Goal: Task Accomplishment & Management: Manage account settings

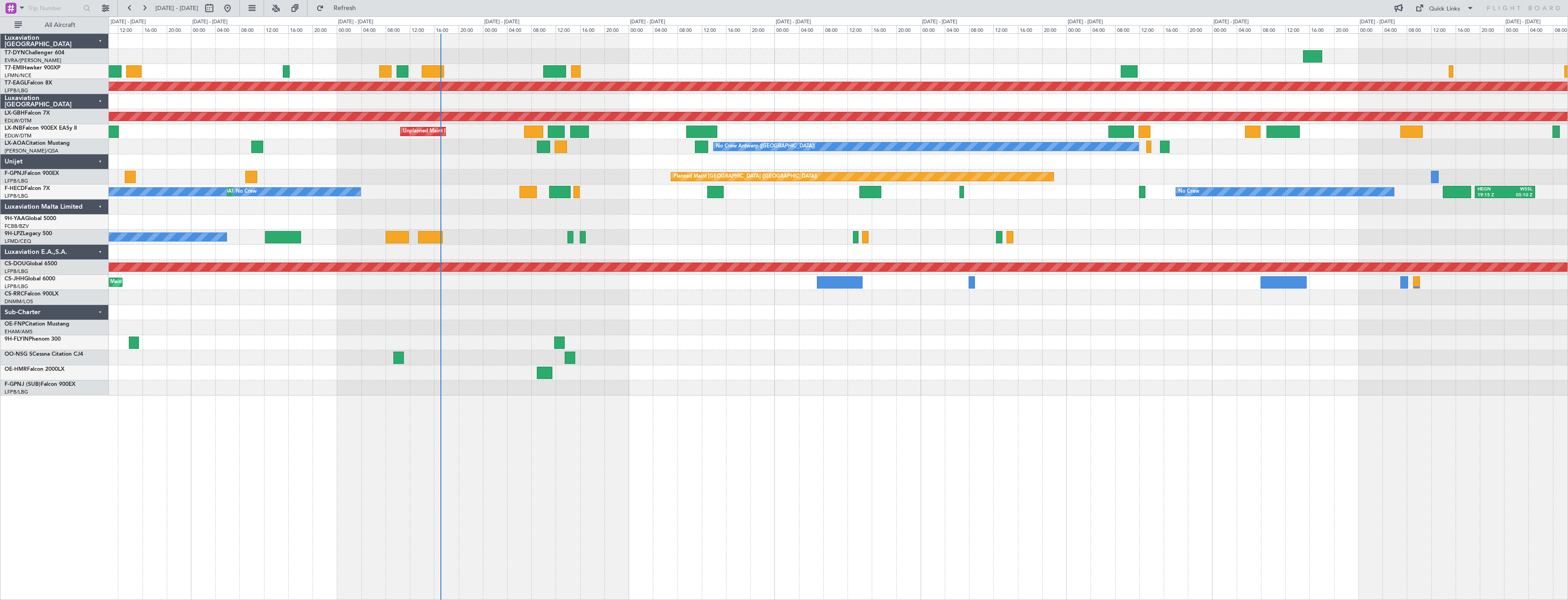
click at [517, 234] on div "Planned Maint Dubai (Al Maktoum Intl) Planned Maint Nurnberg Unplanned Maint [G…" at bounding box center [838, 215] width 1459 height 361
click at [627, 345] on div "Planned Maint Dubai (Al Maktoum Intl) Planned Maint Nurnberg Unplanned Maint [G…" at bounding box center [838, 215] width 1459 height 361
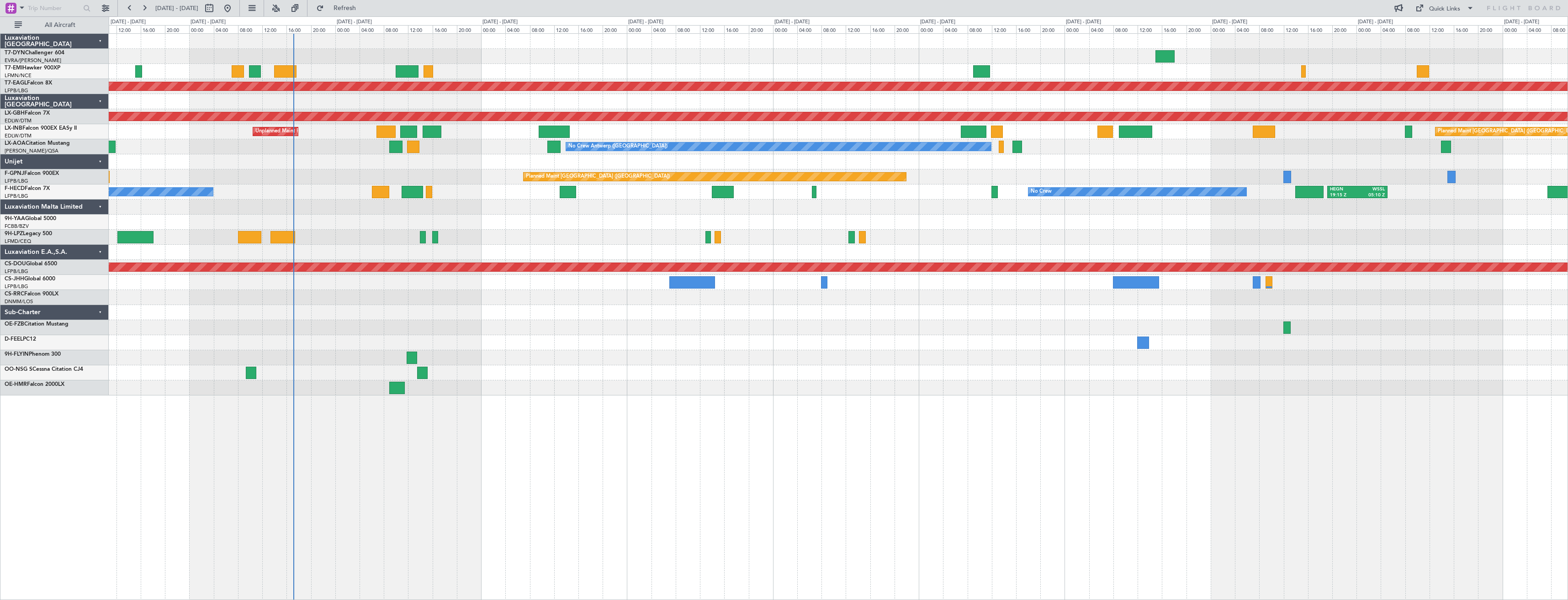
click at [558, 350] on div "Planned Maint Dubai (Al Maktoum Intl) Planned Maint Nurnberg Unplanned Maint [G…" at bounding box center [838, 215] width 1459 height 361
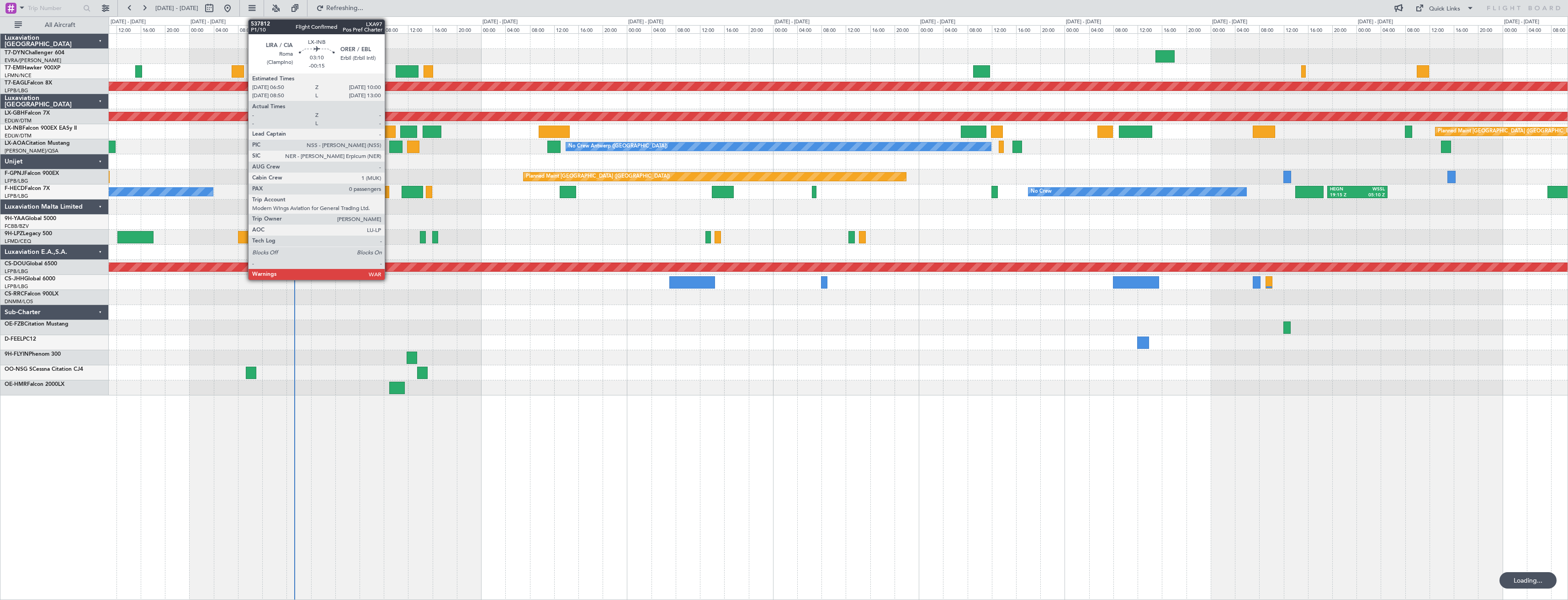
click at [389, 131] on div at bounding box center [386, 131] width 19 height 12
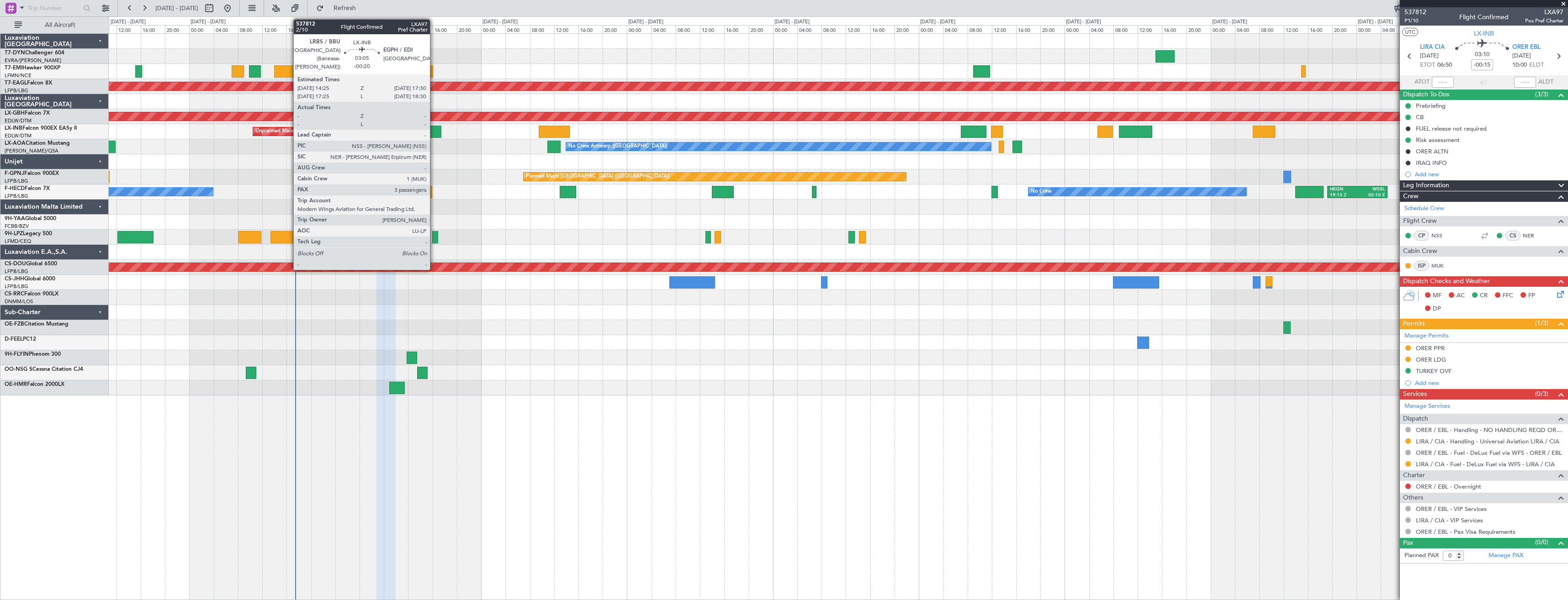
click at [434, 134] on div at bounding box center [432, 131] width 19 height 12
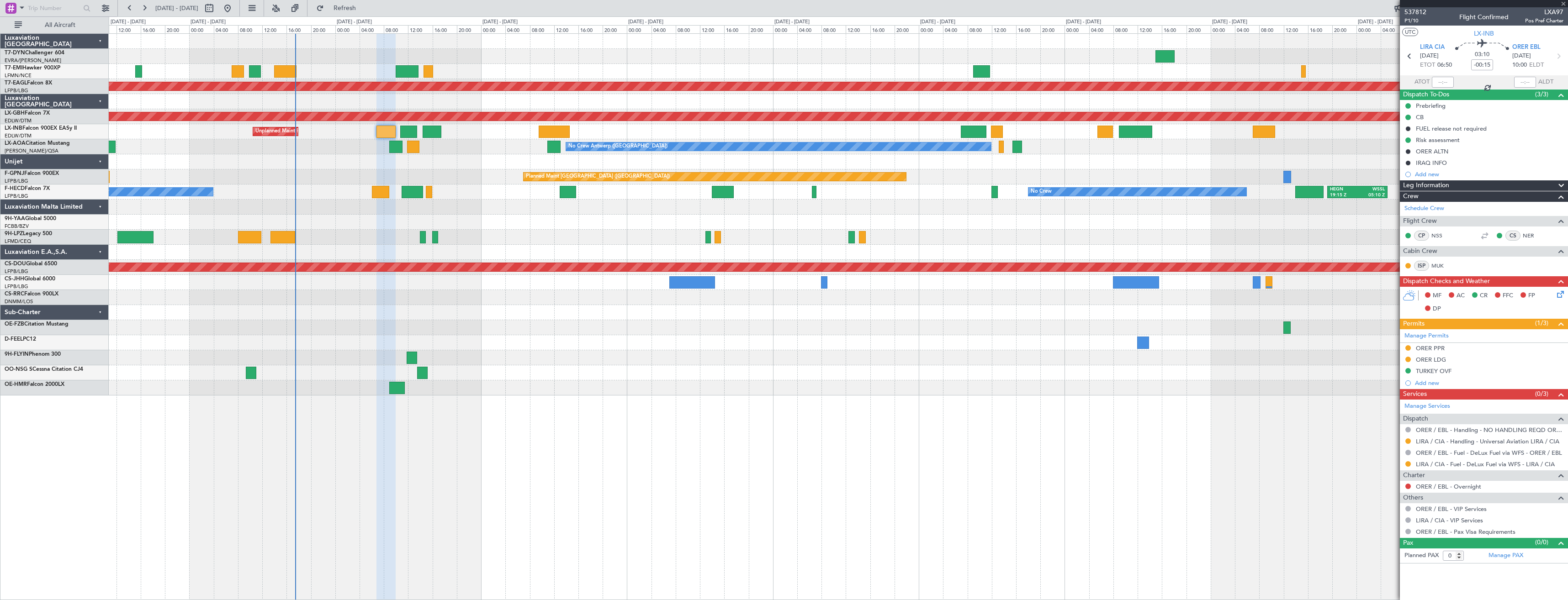
type input "-00:20"
type input "3"
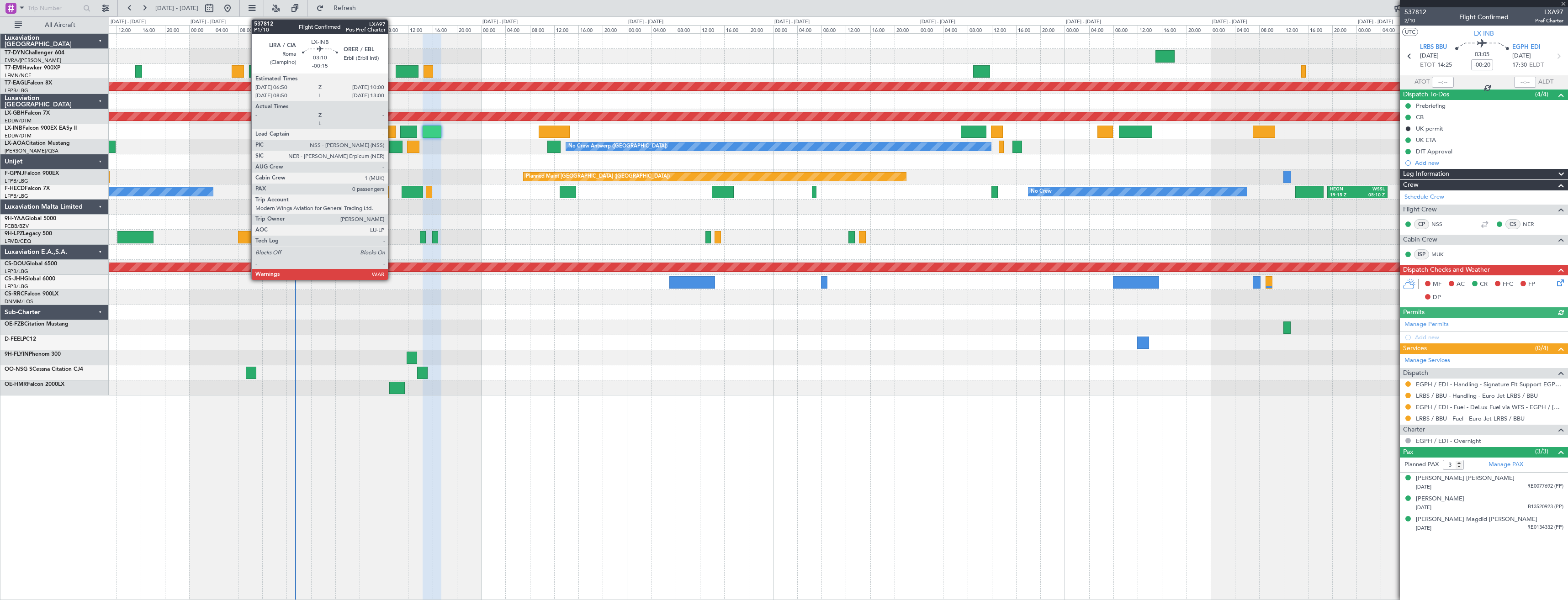
click at [392, 131] on div at bounding box center [386, 131] width 19 height 12
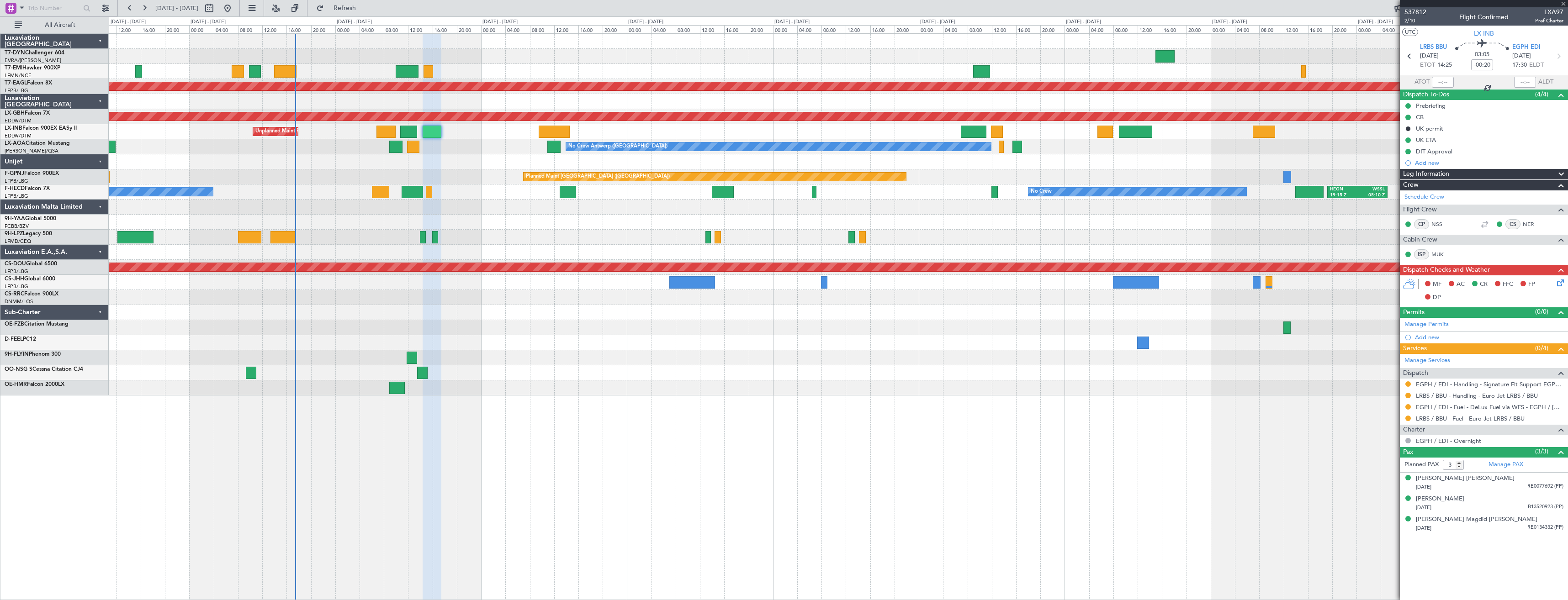
type input "-00:15"
type input "0"
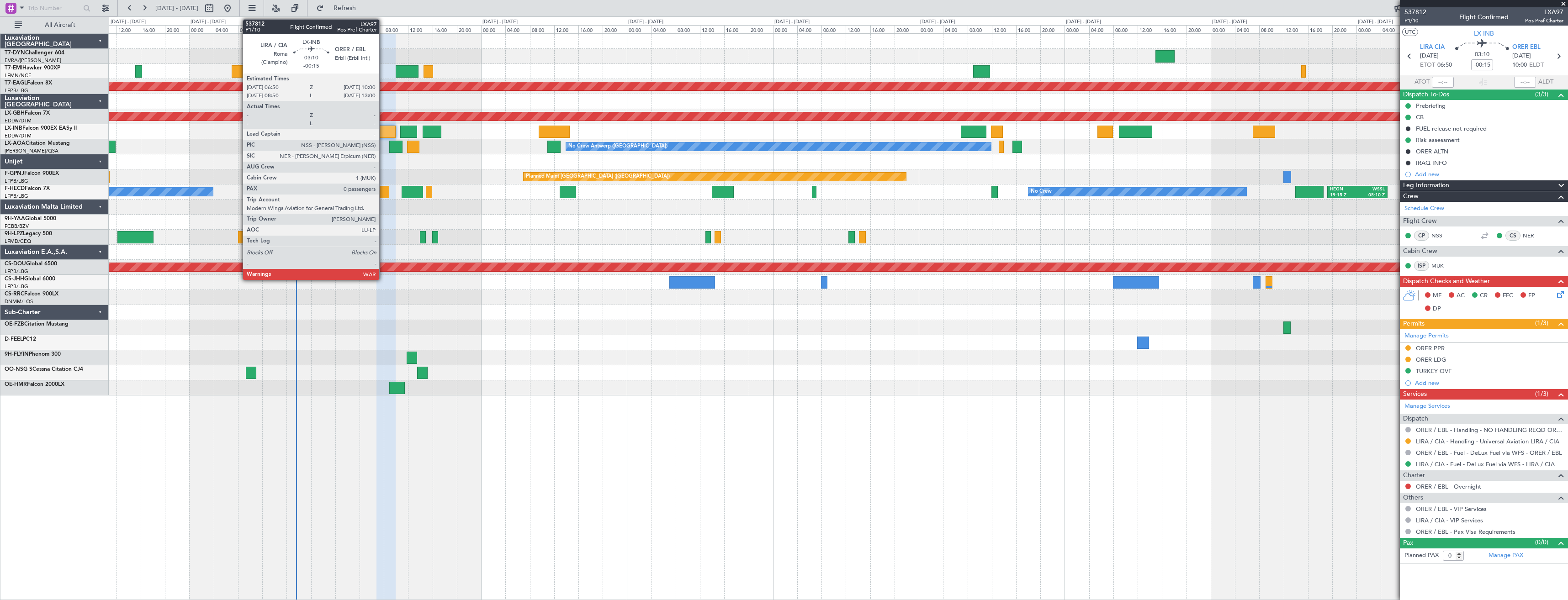
click at [383, 130] on div at bounding box center [386, 131] width 19 height 12
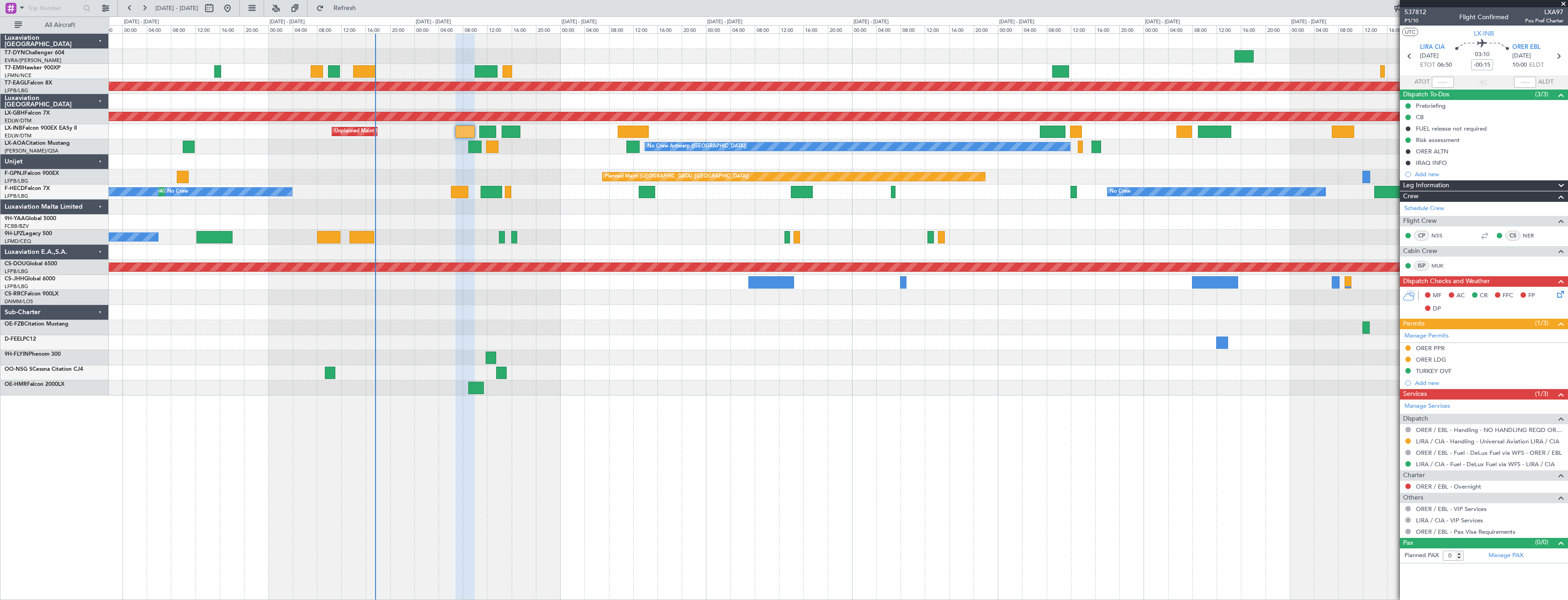
click at [536, 172] on div "Planned Maint [GEOGRAPHIC_DATA] ([GEOGRAPHIC_DATA]) No Crew" at bounding box center [838, 176] width 1459 height 15
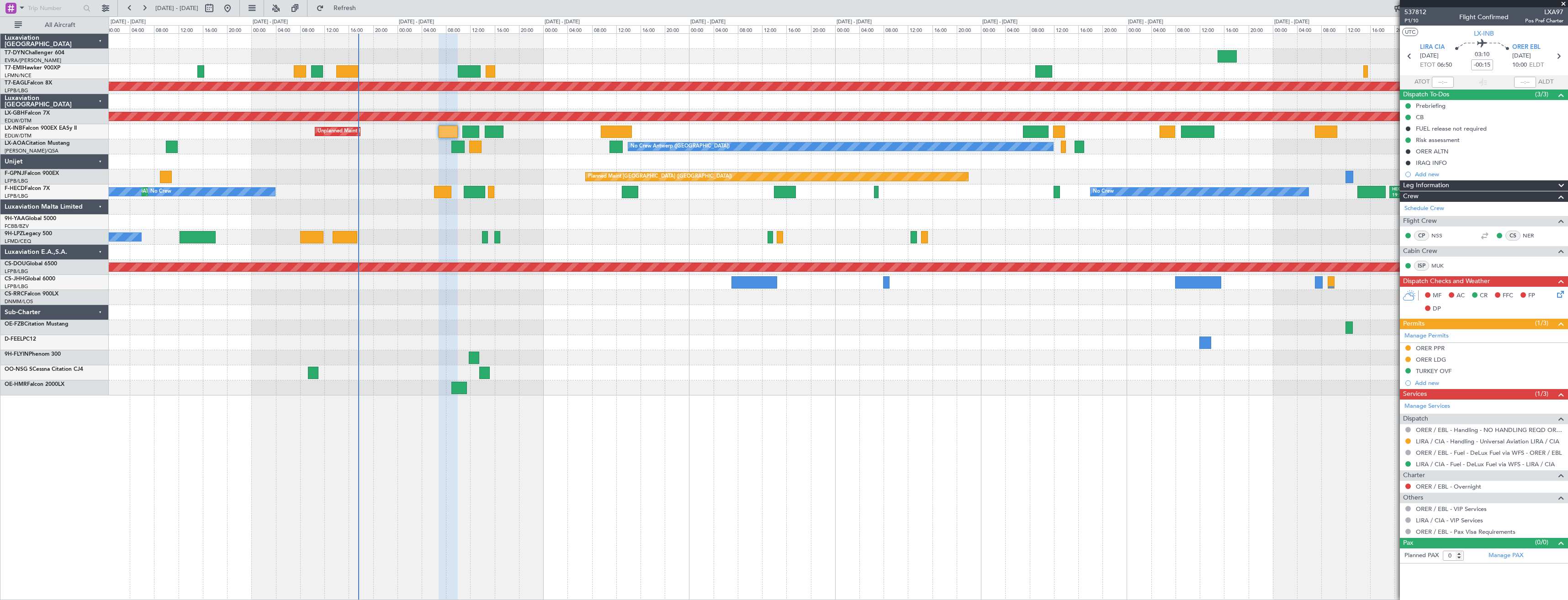
click at [511, 159] on div at bounding box center [838, 162] width 1459 height 15
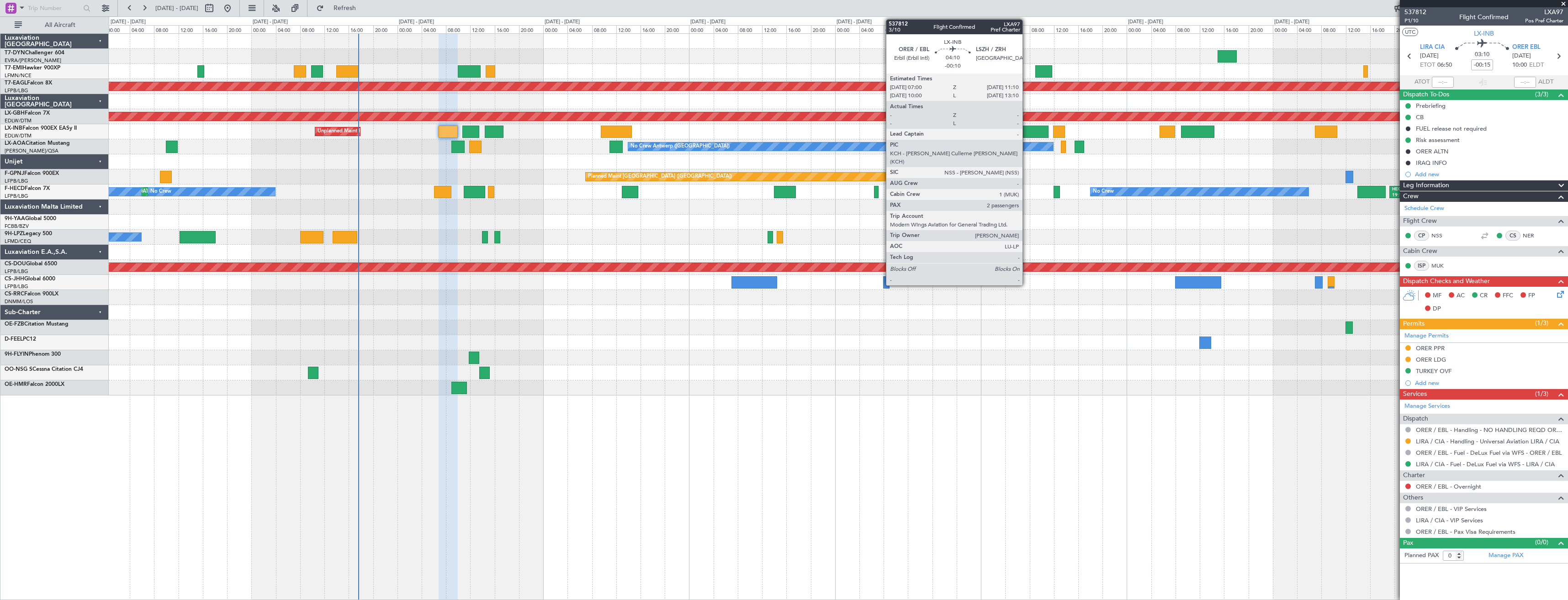
click at [1027, 133] on div at bounding box center [1036, 131] width 26 height 12
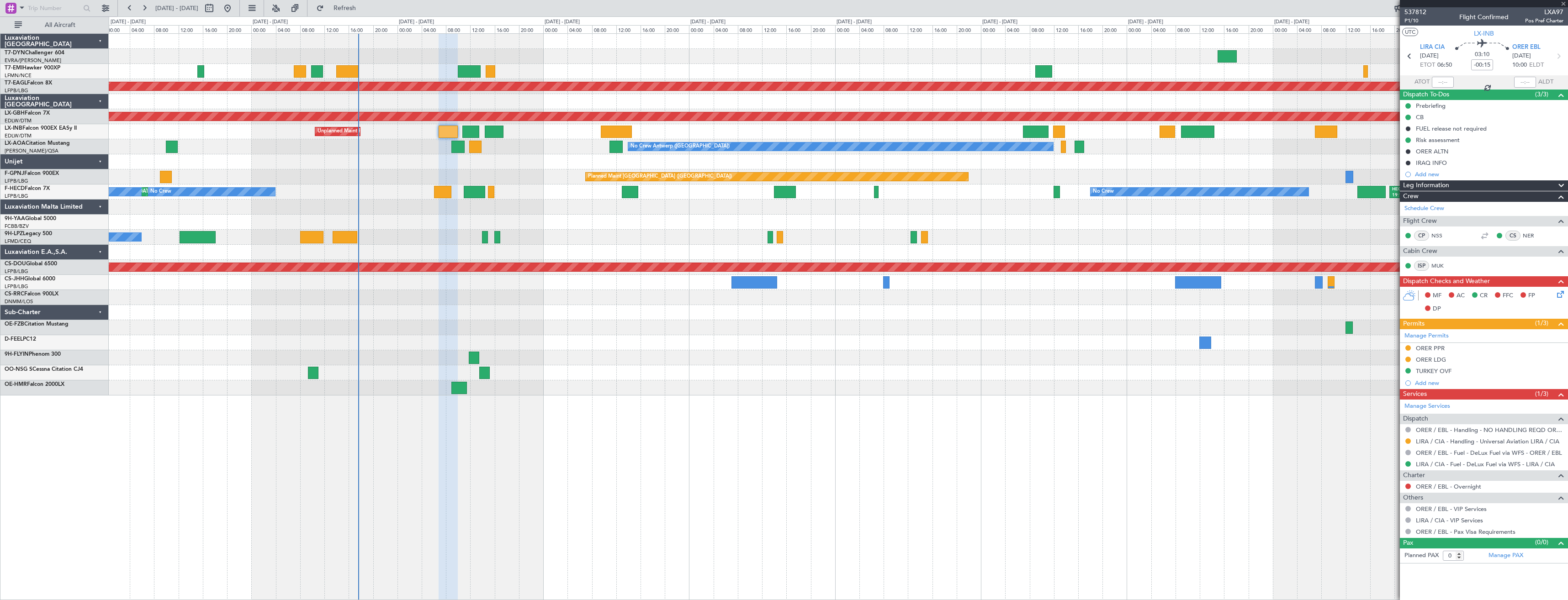
type input "-00:10"
type input "2"
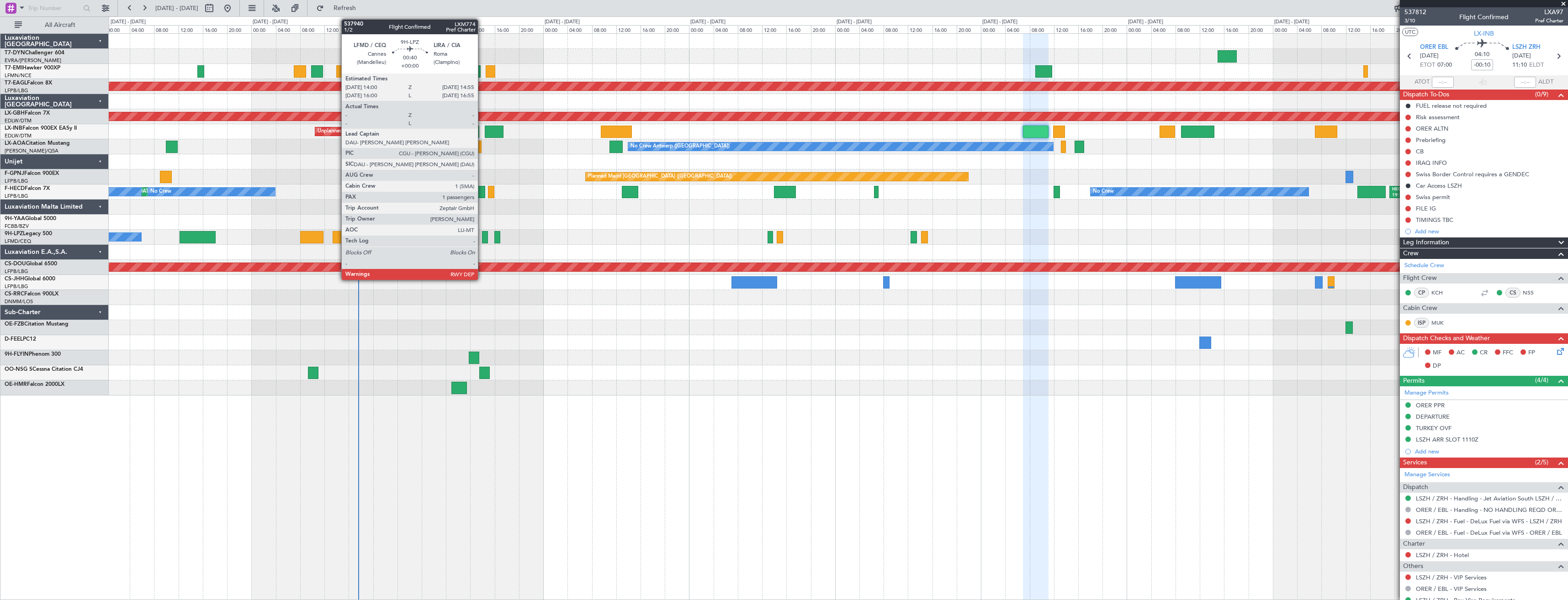
click at [482, 235] on div at bounding box center [485, 237] width 6 height 12
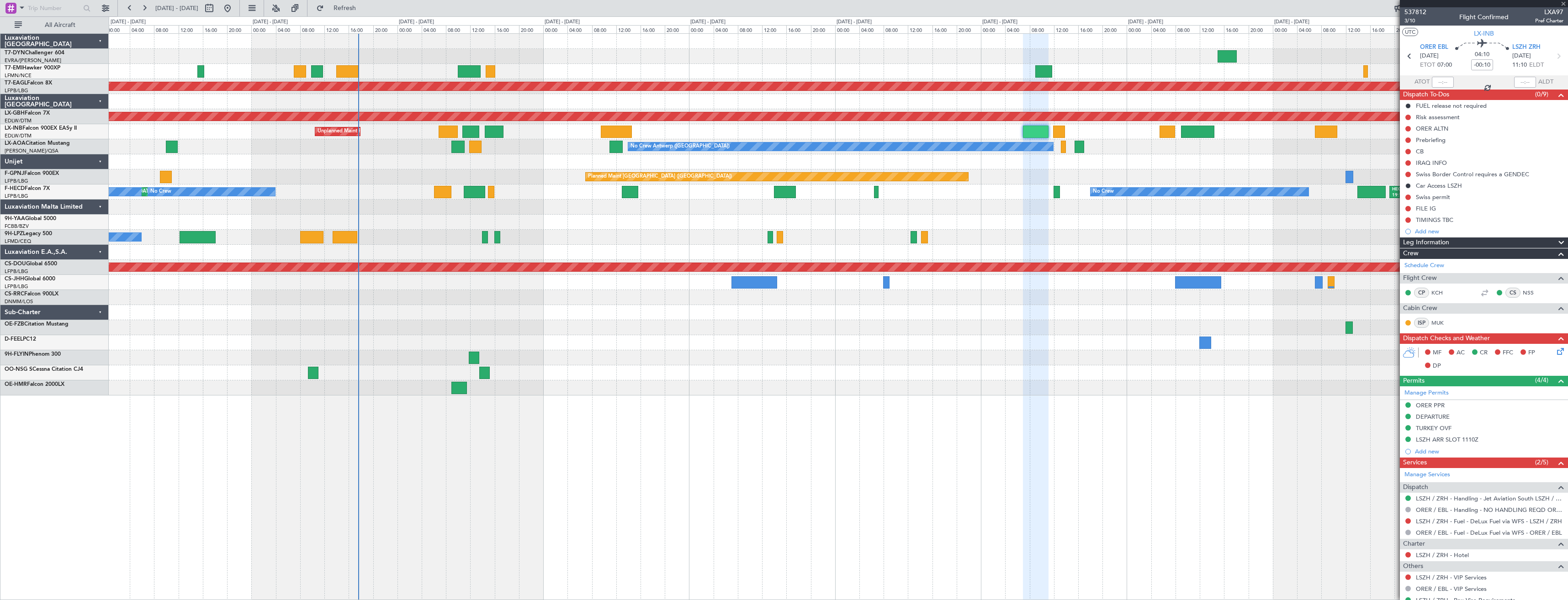
type input "1"
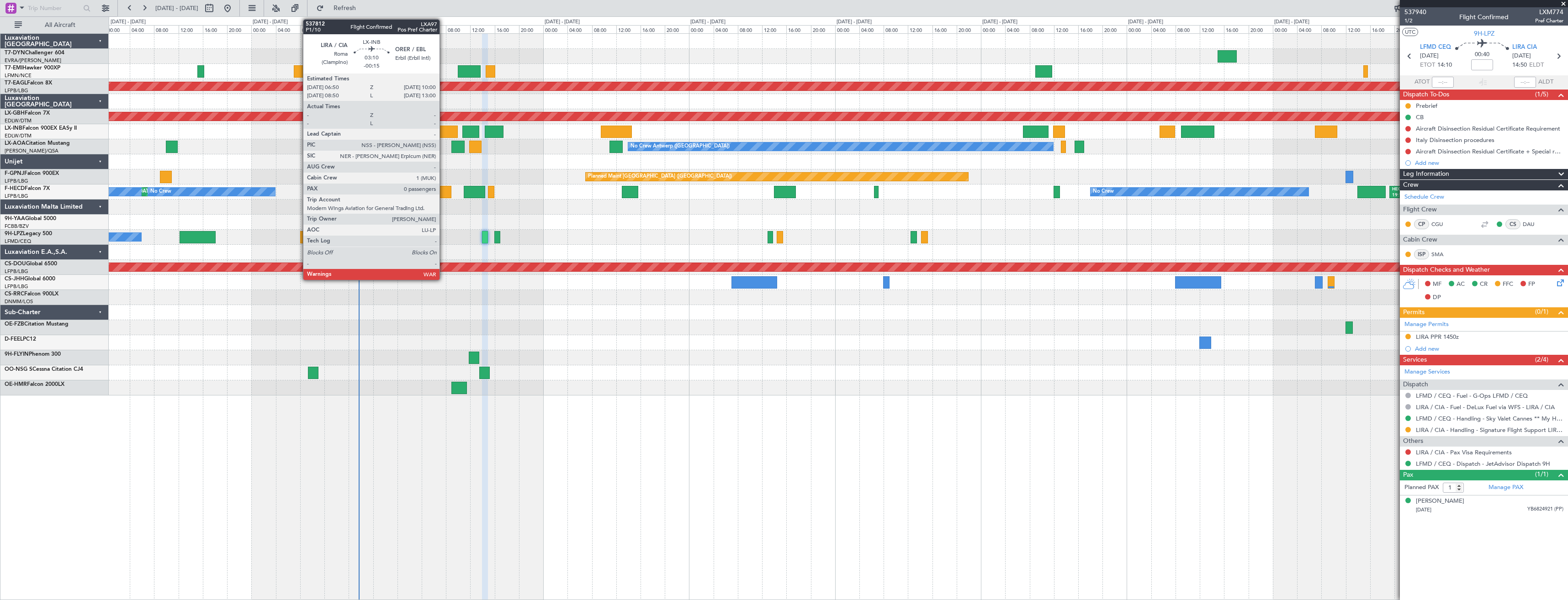
click at [444, 127] on div at bounding box center [449, 131] width 19 height 12
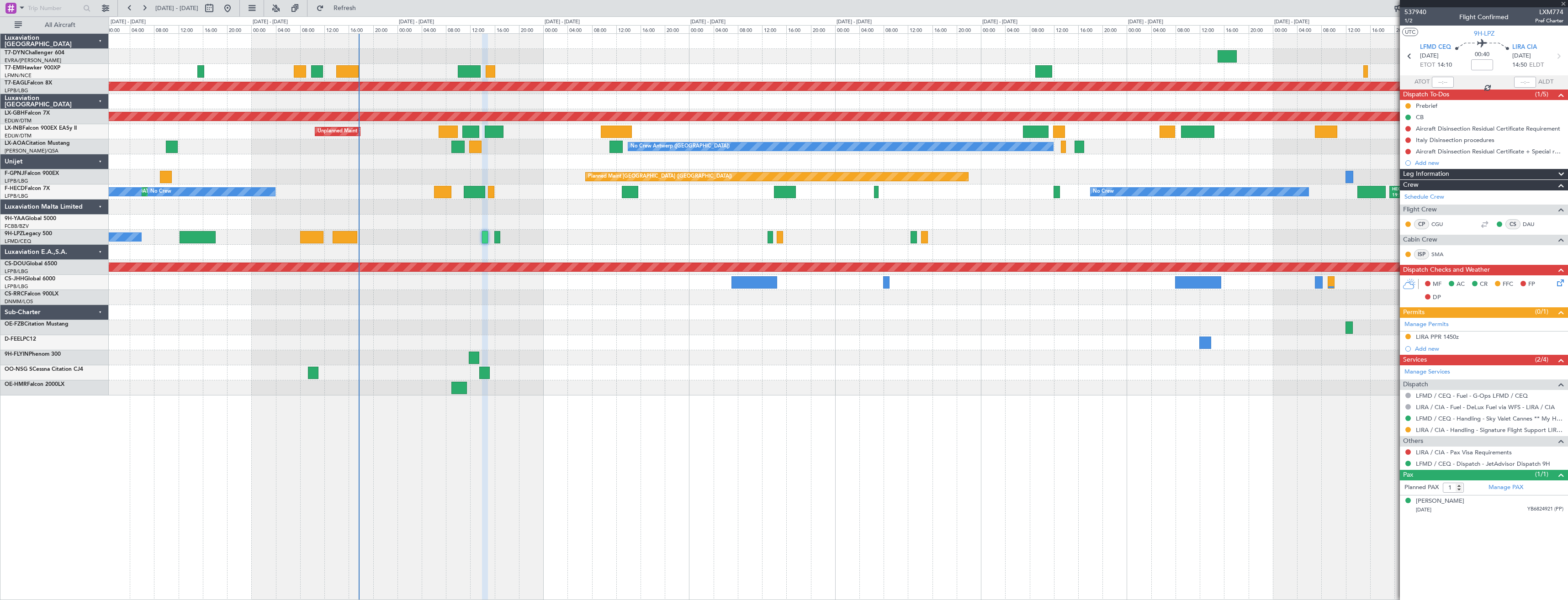
type input "-00:15"
type input "0"
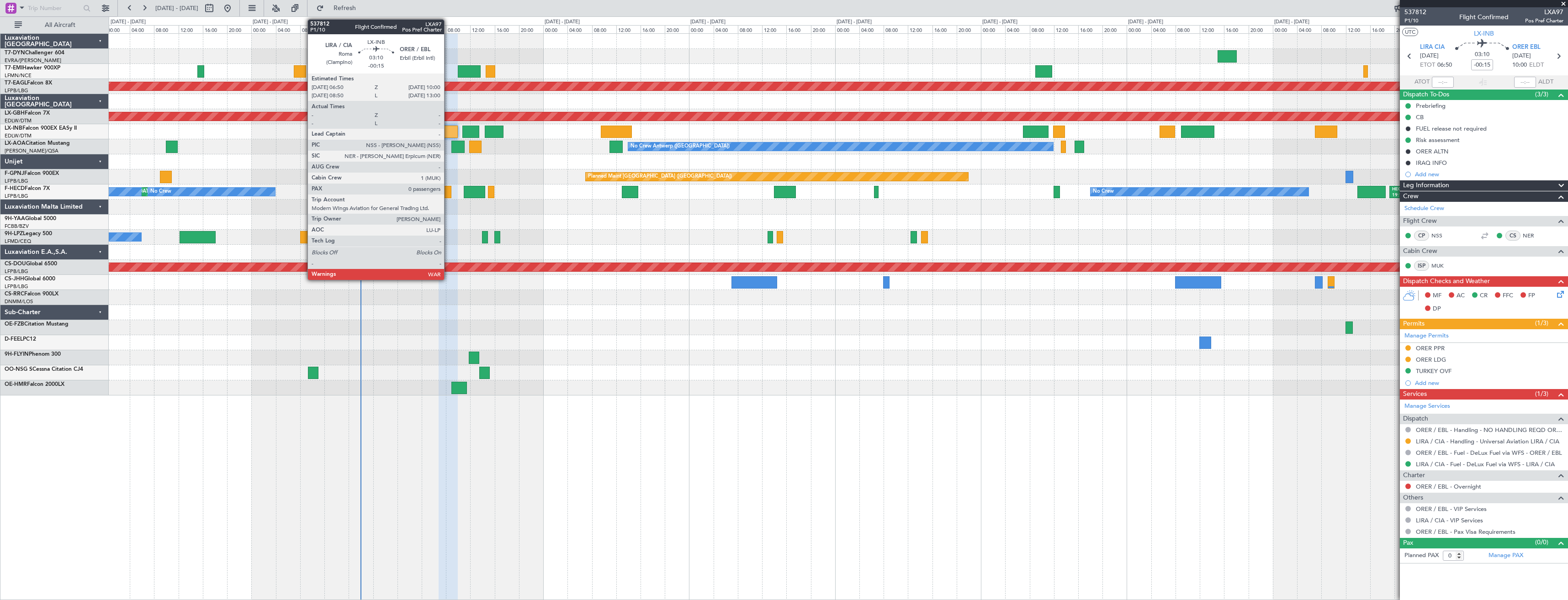
click at [442, 130] on div at bounding box center [449, 131] width 19 height 12
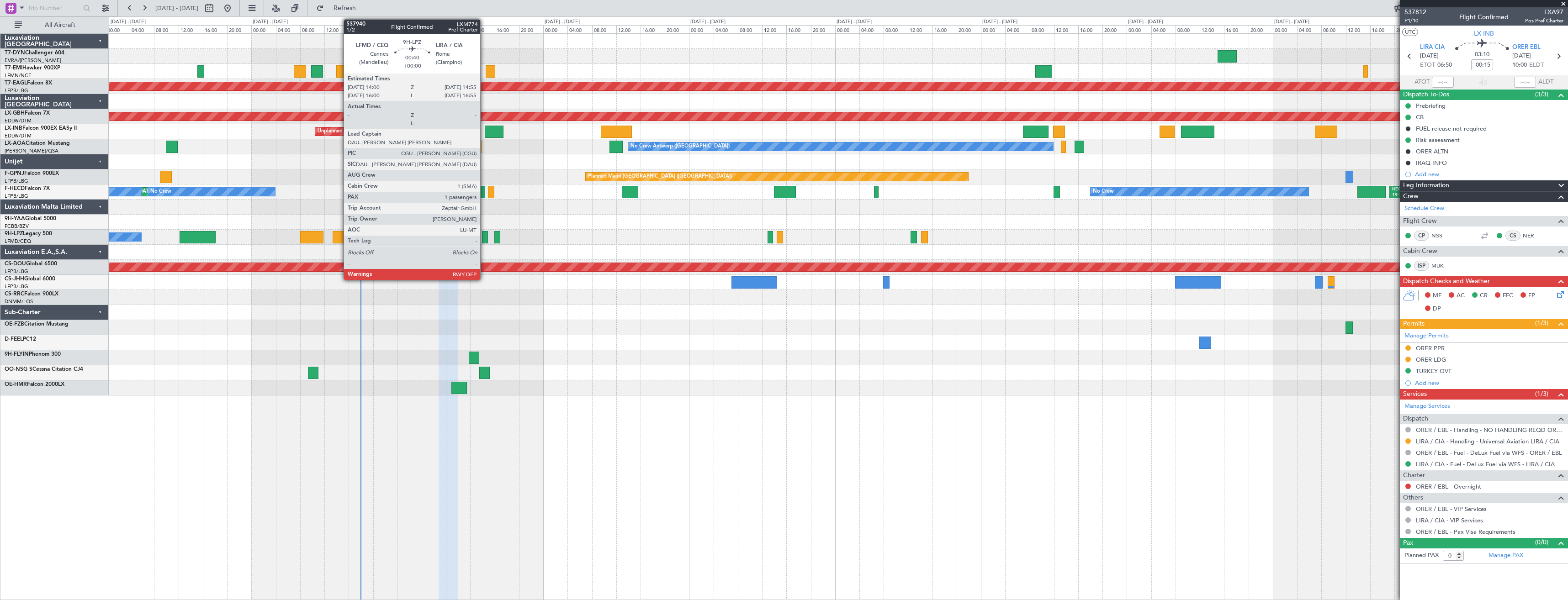
click at [485, 234] on div at bounding box center [485, 237] width 6 height 12
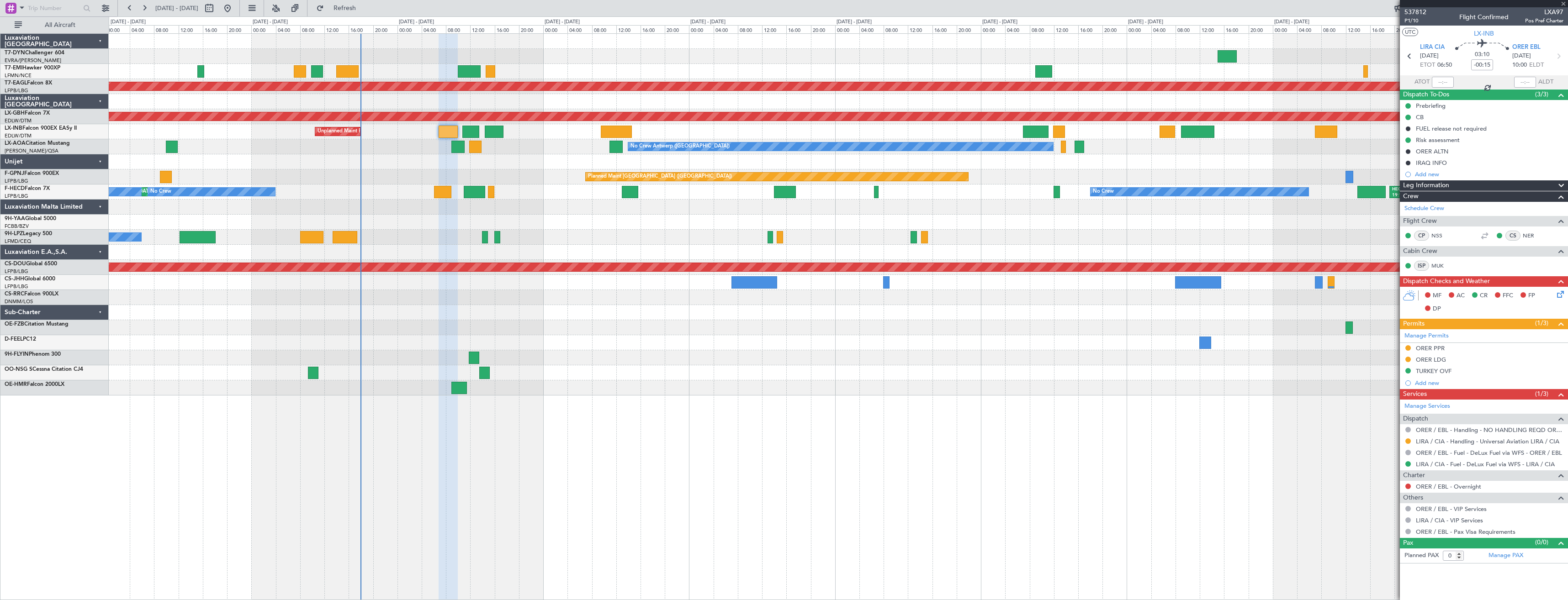
type input "1"
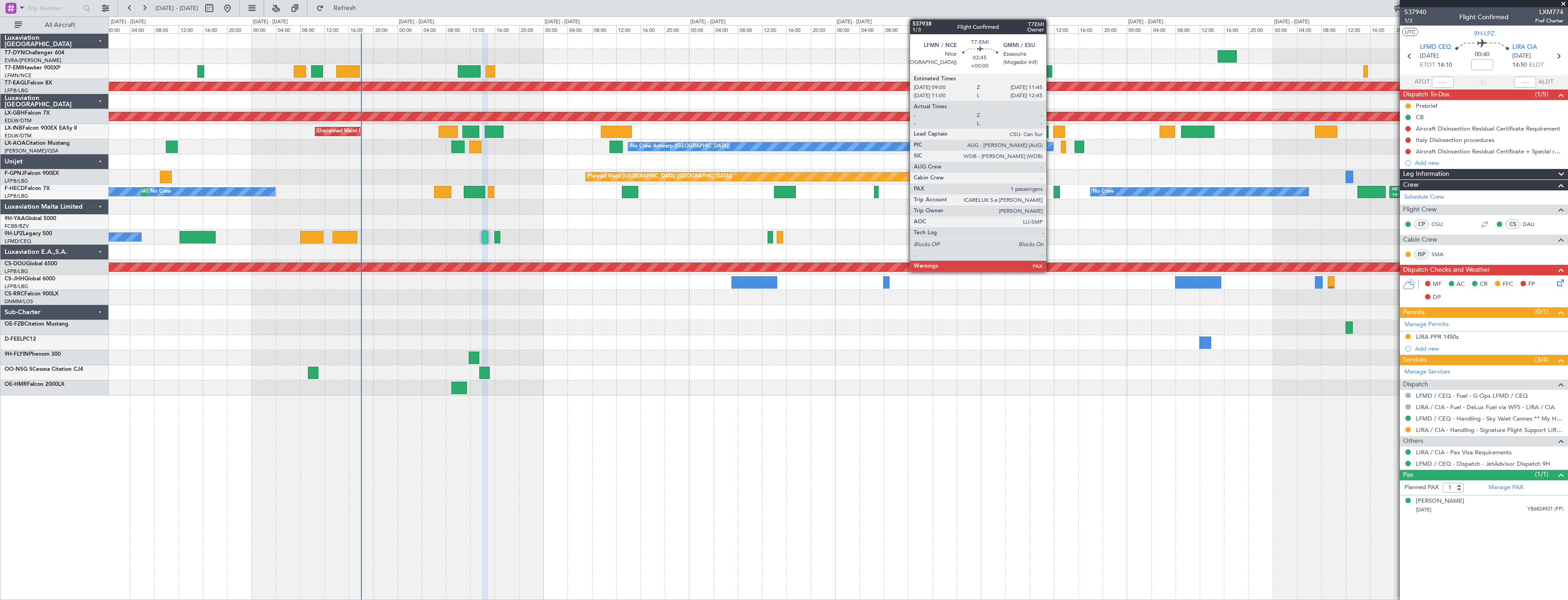
click at [1051, 71] on div at bounding box center [1044, 71] width 17 height 12
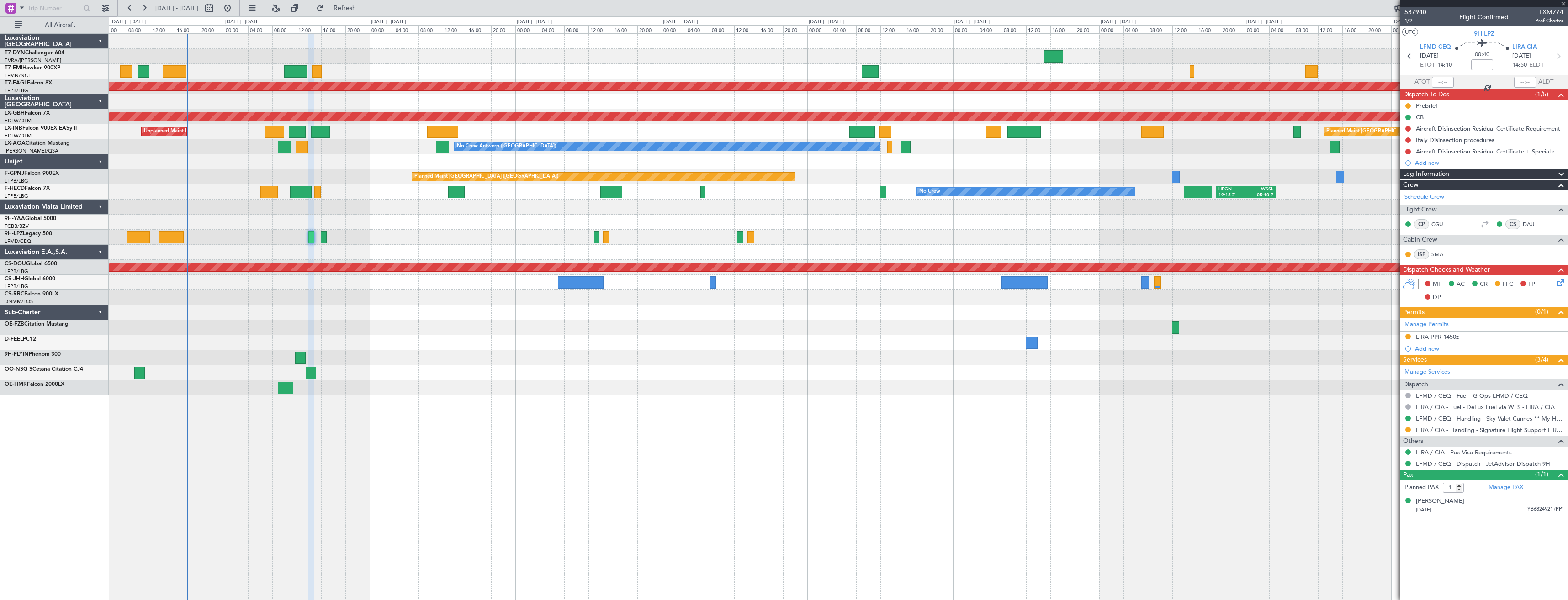
click at [926, 74] on div at bounding box center [838, 71] width 1459 height 15
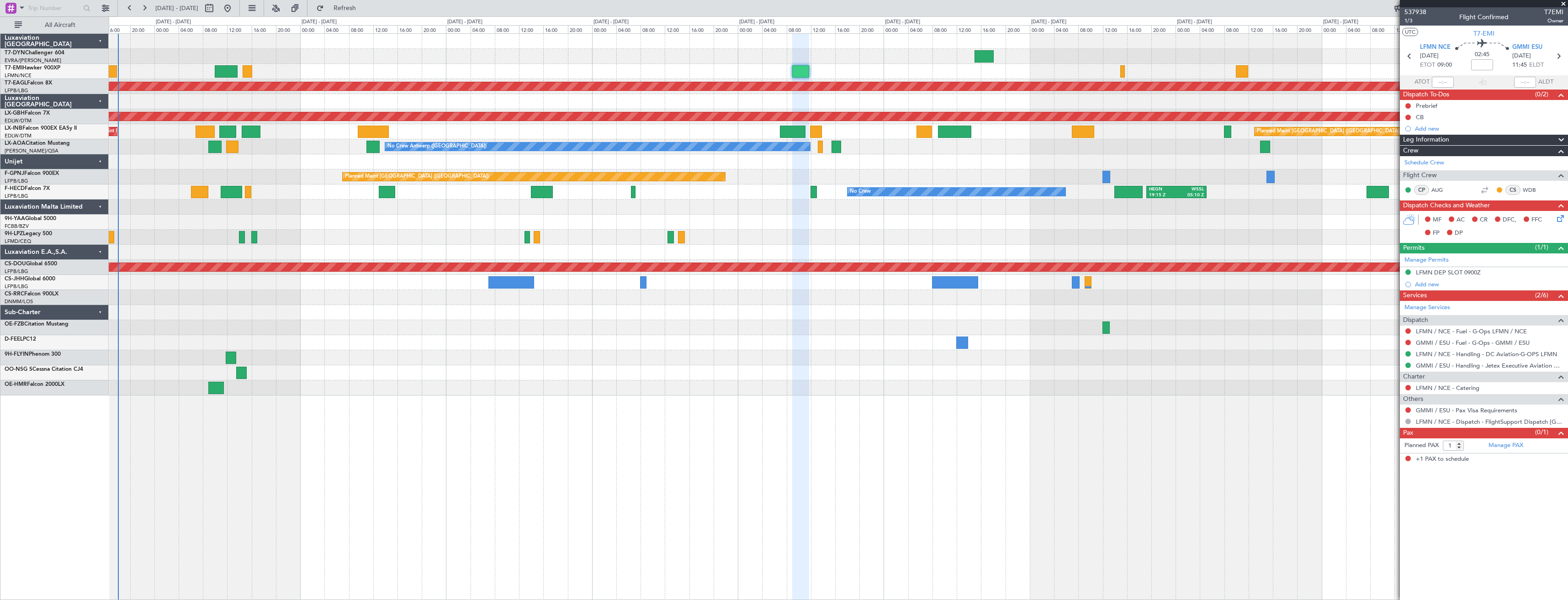
click at [967, 67] on div at bounding box center [838, 71] width 1459 height 15
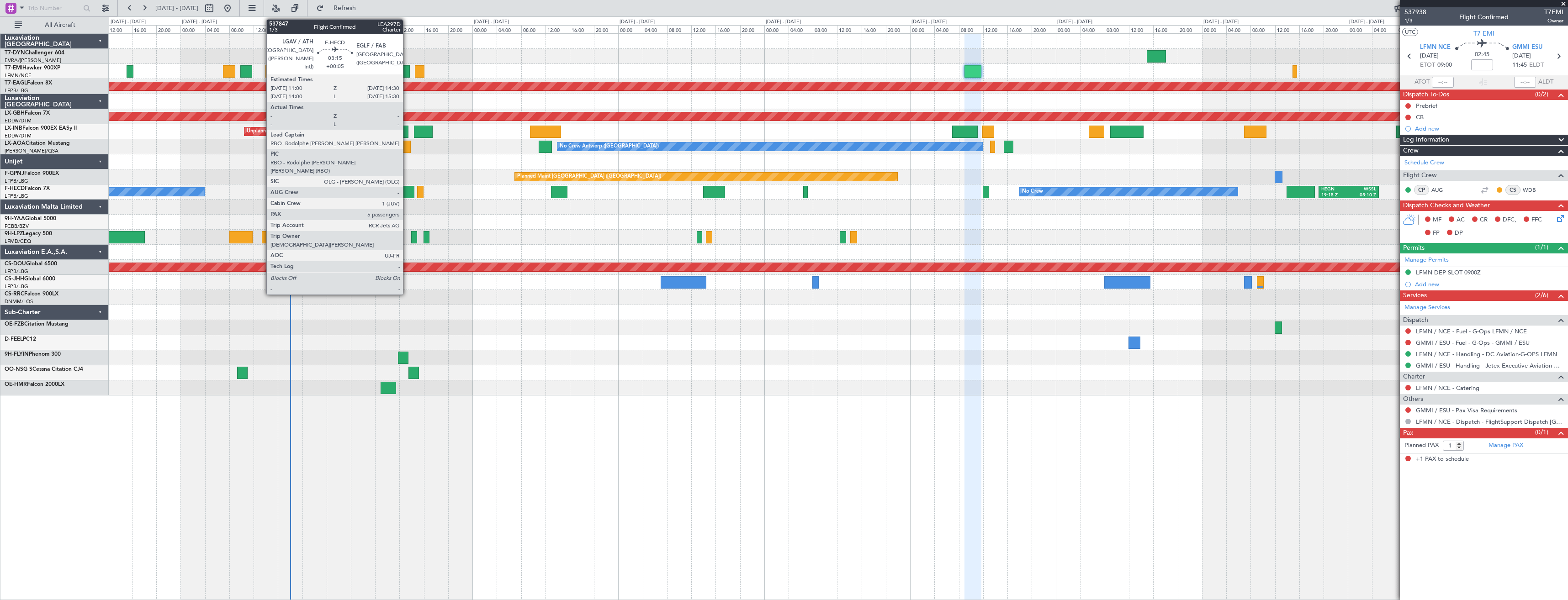
click at [407, 194] on div at bounding box center [404, 192] width 21 height 12
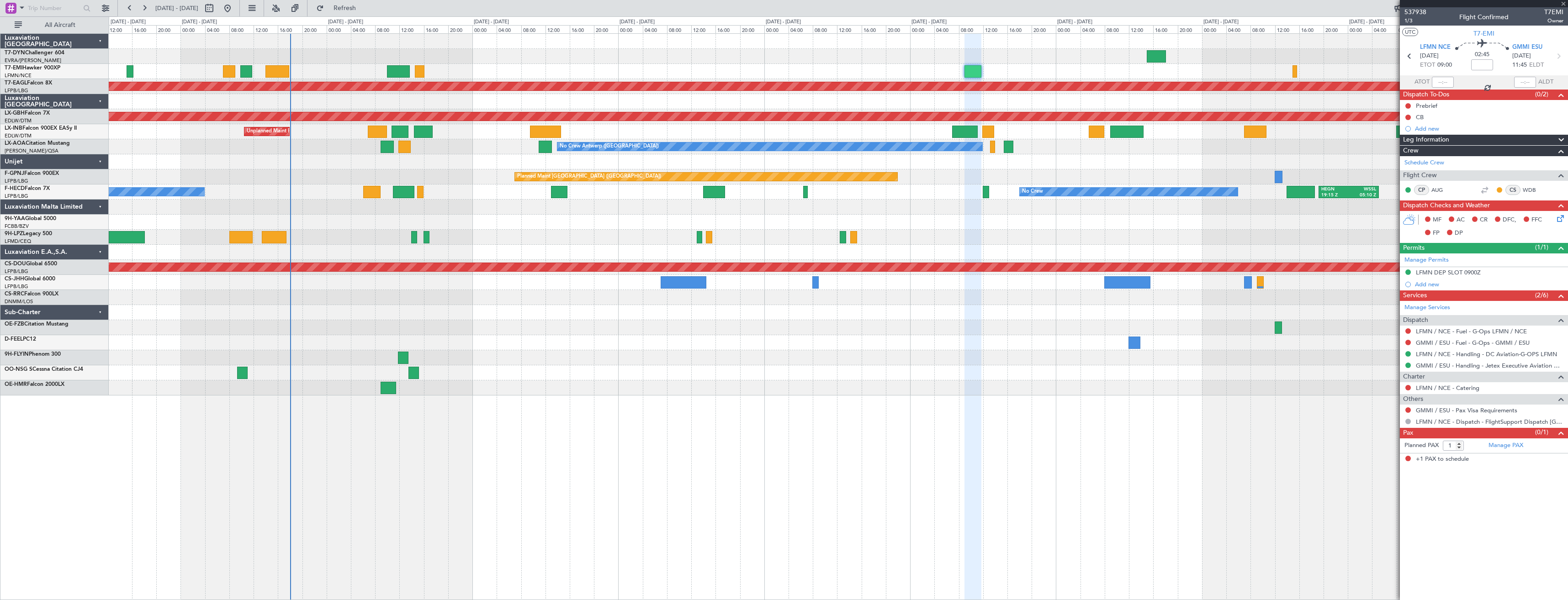
type input "+00:05"
type input "5"
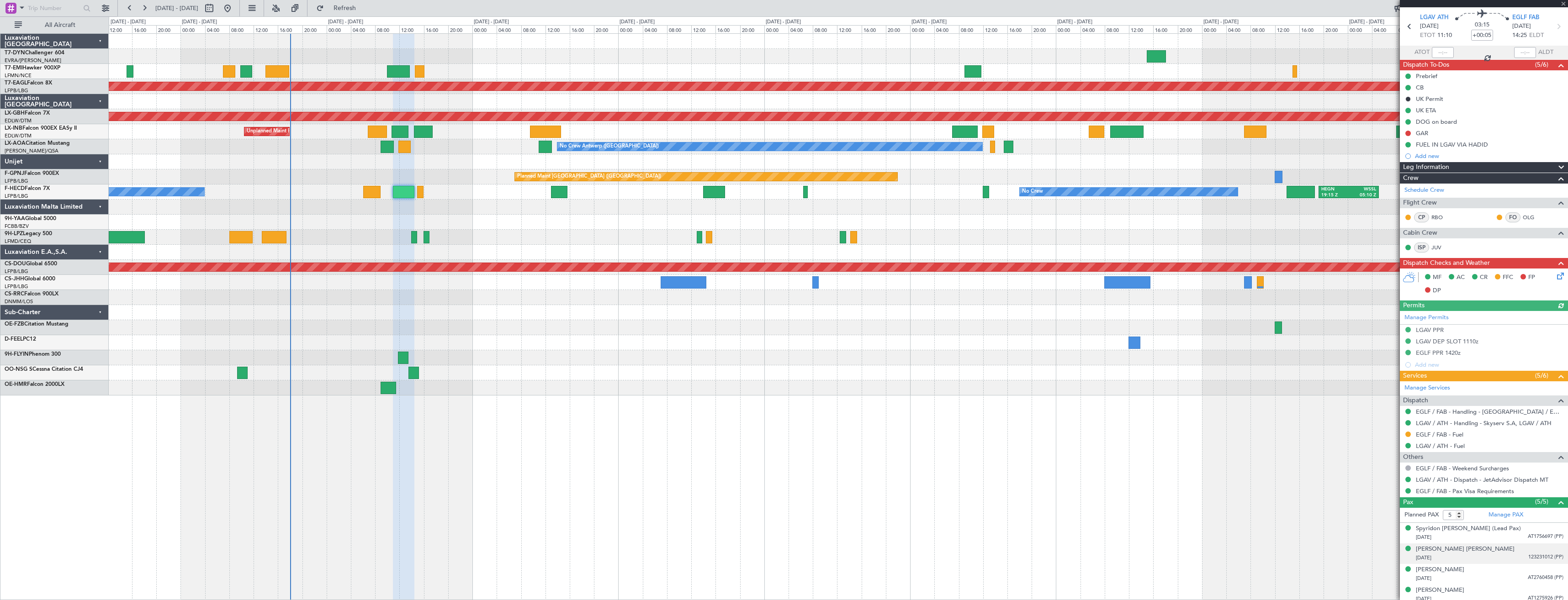
scroll to position [55, 0]
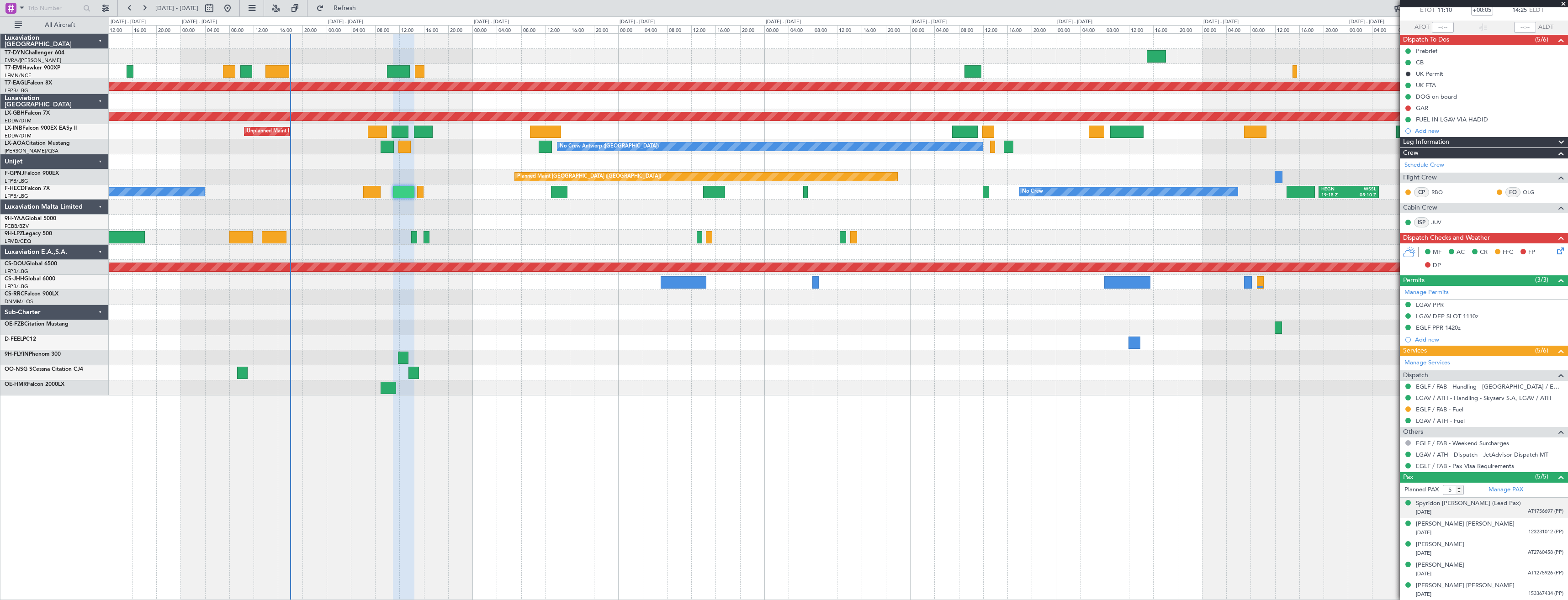
click at [1475, 508] on div "[DATE] AT1756697 (PP)" at bounding box center [1489, 512] width 147 height 9
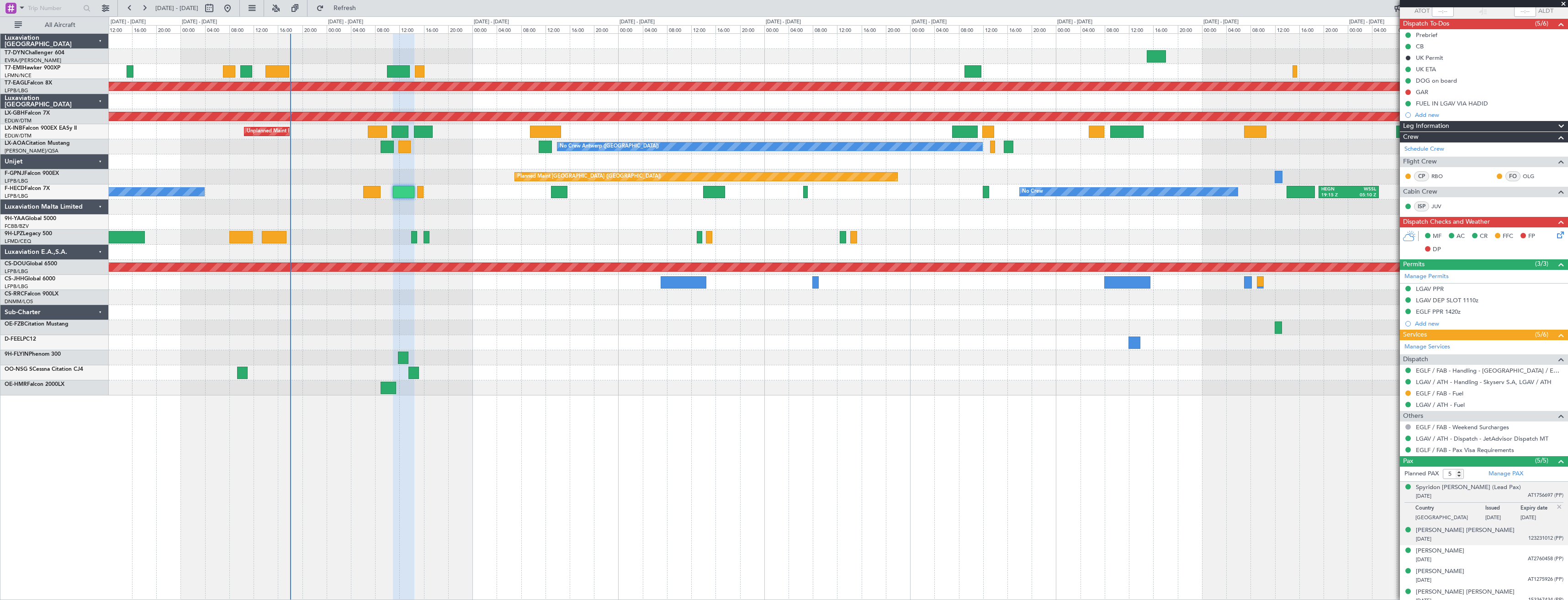
scroll to position [77, 0]
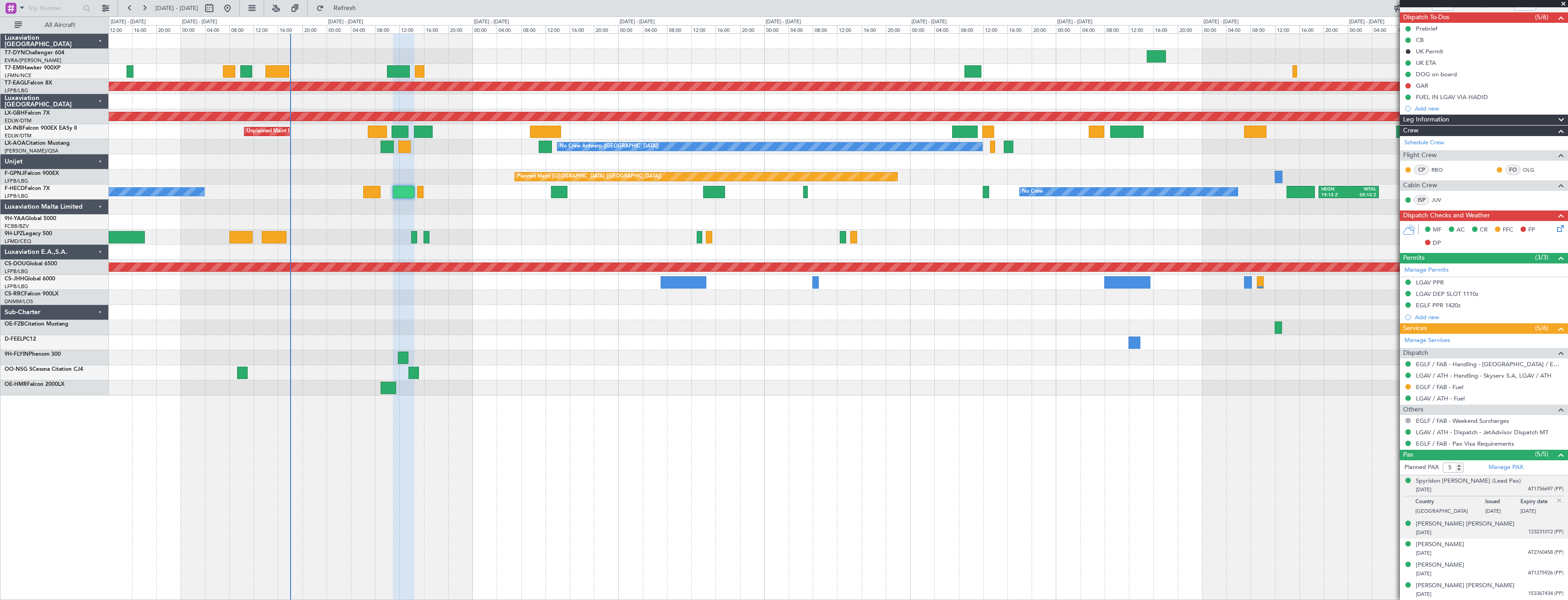
click at [1488, 535] on div "[DATE] 123231012 (PP)" at bounding box center [1489, 532] width 147 height 9
click at [1492, 545] on div "[PERSON_NAME] [DATE] AT2760458 (PP)" at bounding box center [1489, 549] width 147 height 18
click at [1485, 565] on div "[PERSON_NAME] [DATE] AT1275926 (PP)" at bounding box center [1489, 570] width 147 height 18
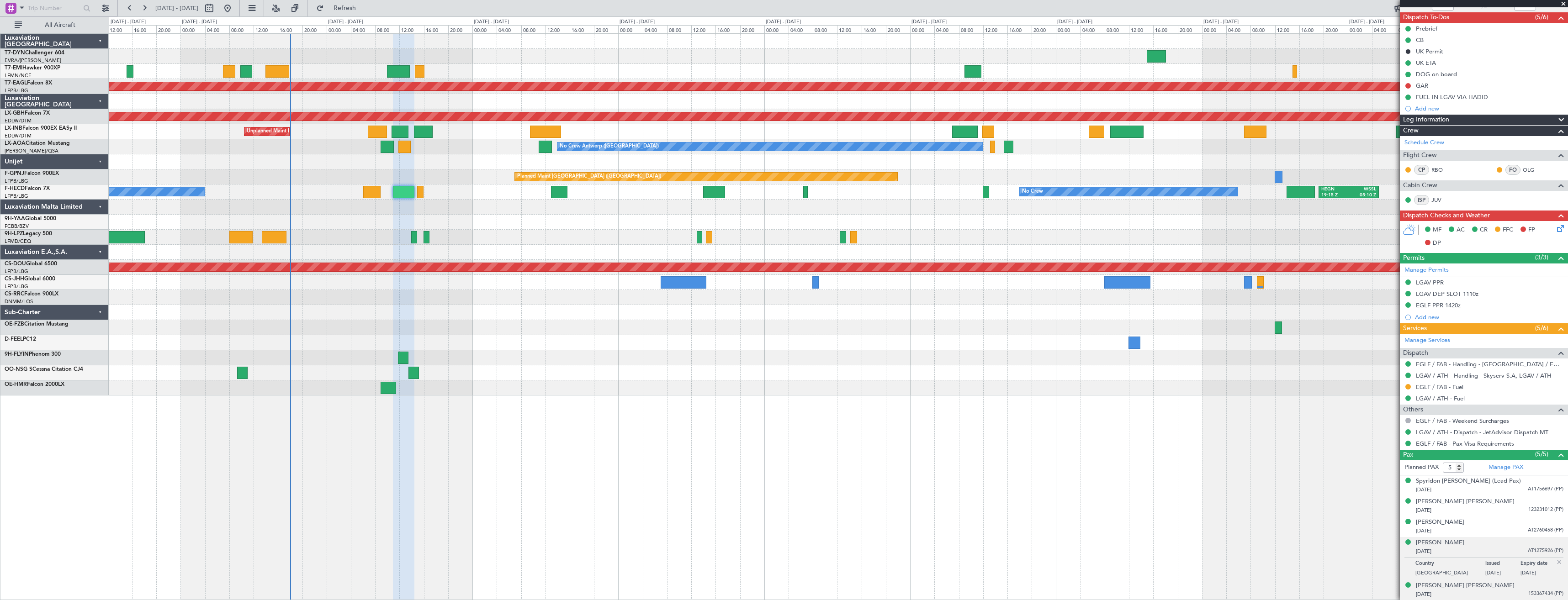
click at [1477, 581] on div "[PERSON_NAME] [PERSON_NAME] [DATE] 153367434 (PP)" at bounding box center [1489, 590] width 147 height 18
click at [1479, 548] on div "[DATE] AT1275926 (PP)" at bounding box center [1489, 551] width 147 height 9
click at [1471, 479] on div "Spyridon [PERSON_NAME] (Lead Pax)" at bounding box center [1468, 481] width 105 height 9
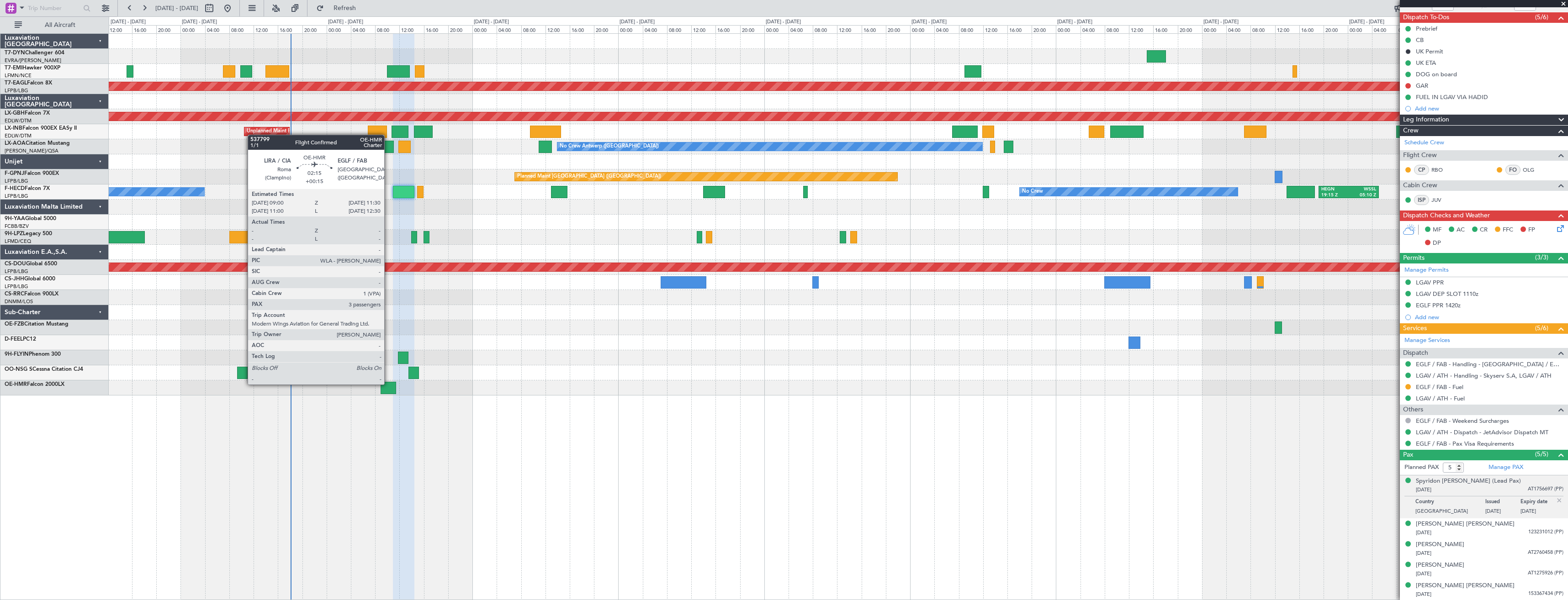
click at [388, 383] on div at bounding box center [388, 388] width 16 height 12
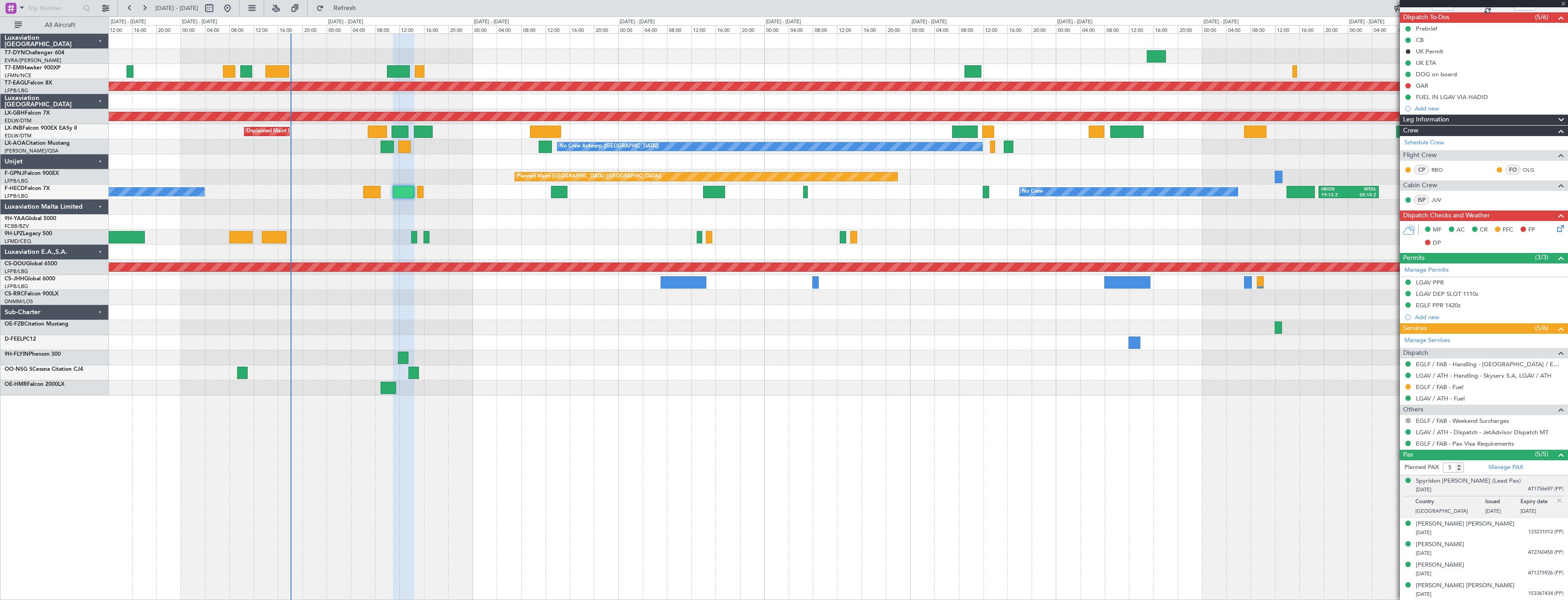
type input "+00:15"
type input "3"
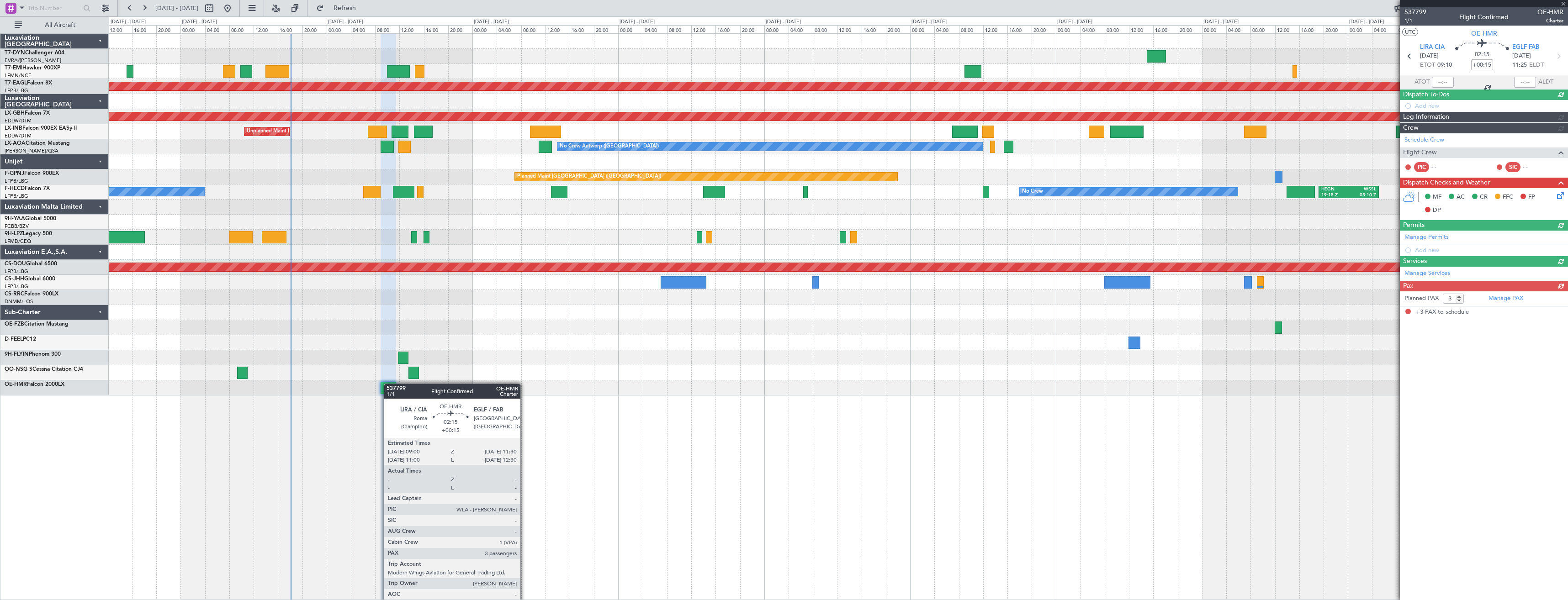
scroll to position [0, 0]
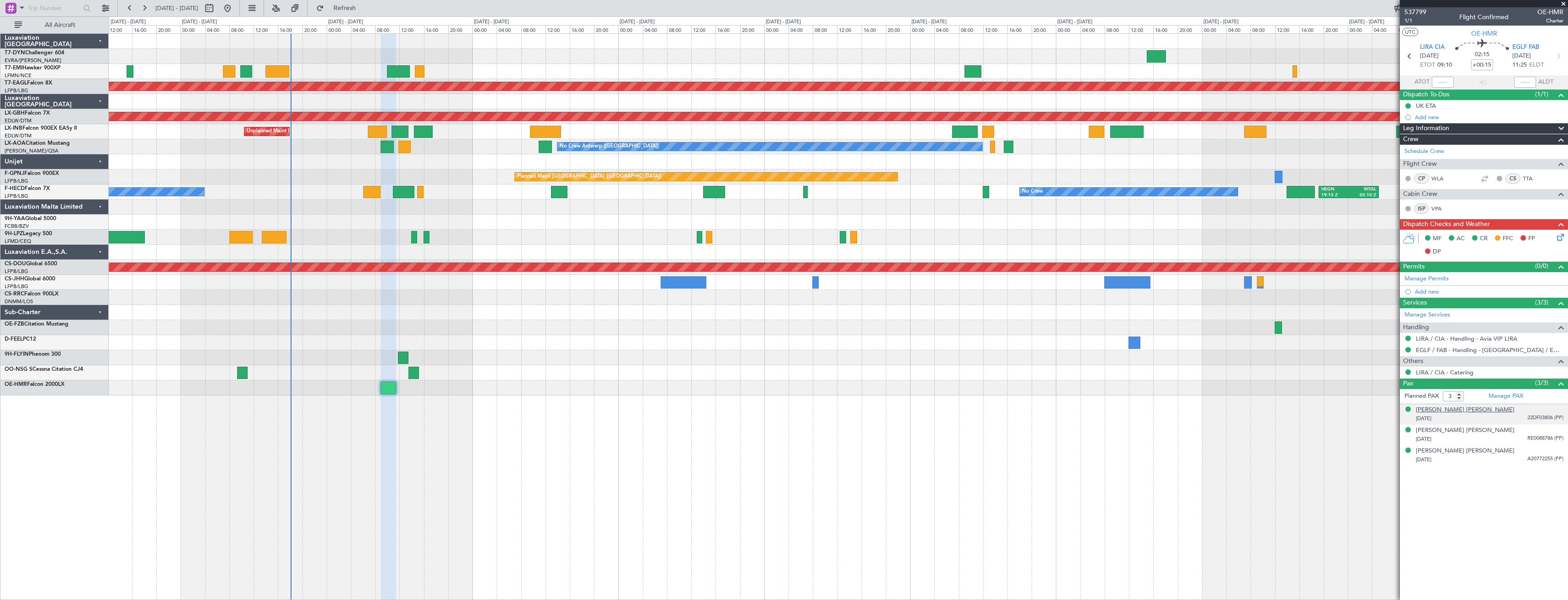
click at [1474, 413] on div "[PERSON_NAME] [PERSON_NAME]" at bounding box center [1465, 410] width 99 height 9
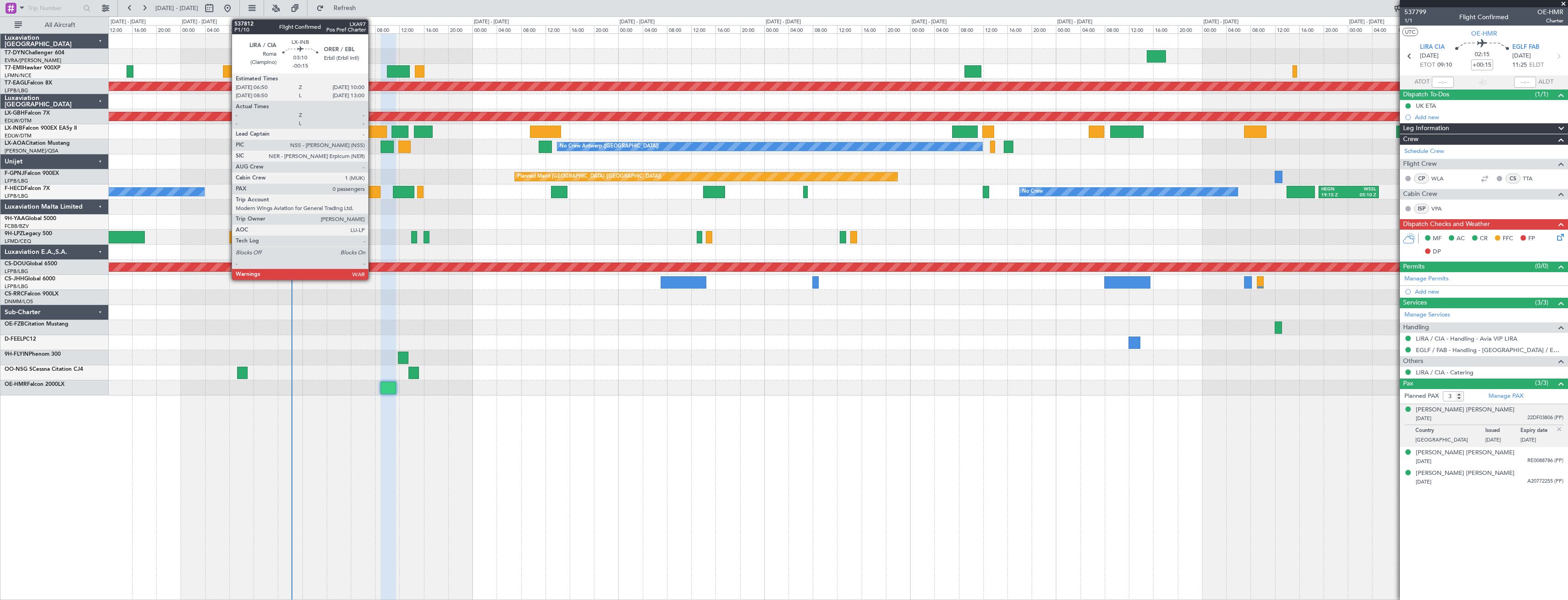
click at [373, 135] on div at bounding box center [377, 131] width 19 height 12
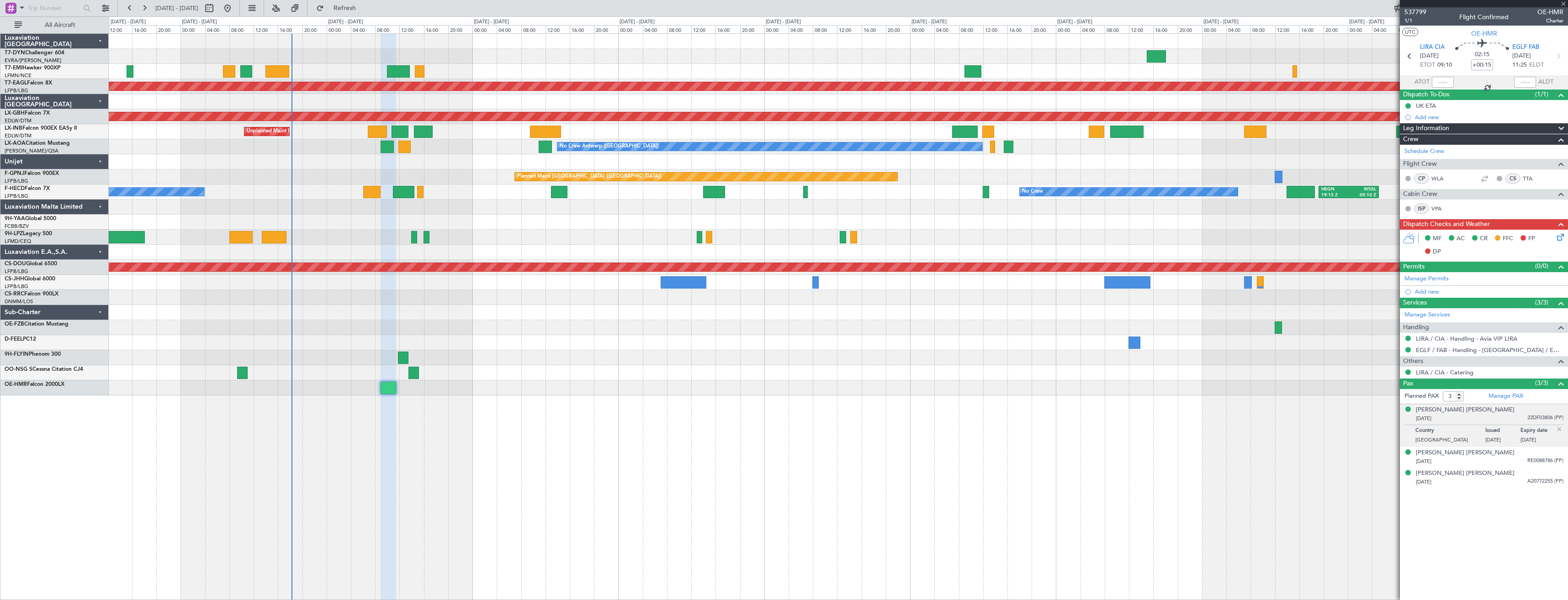
type input "-00:15"
type input "0"
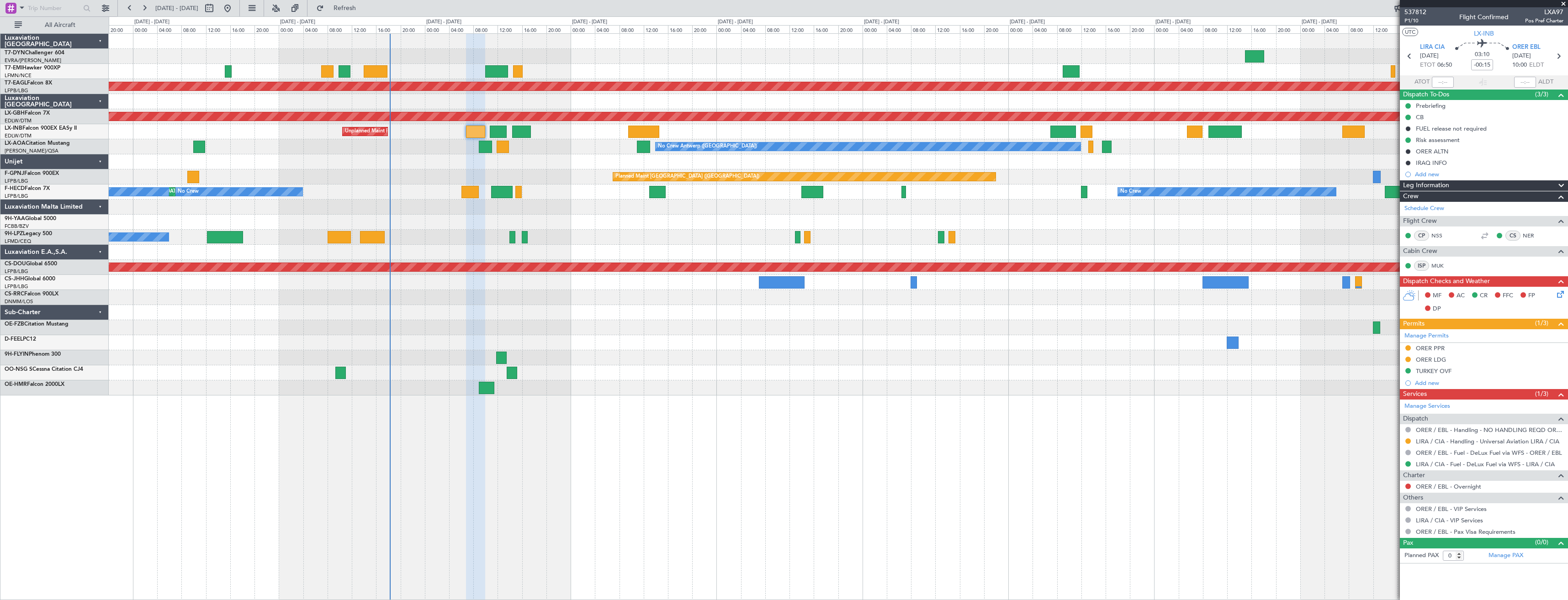
click at [472, 153] on div "No Crew Antwerp ([GEOGRAPHIC_DATA])" at bounding box center [838, 147] width 1459 height 15
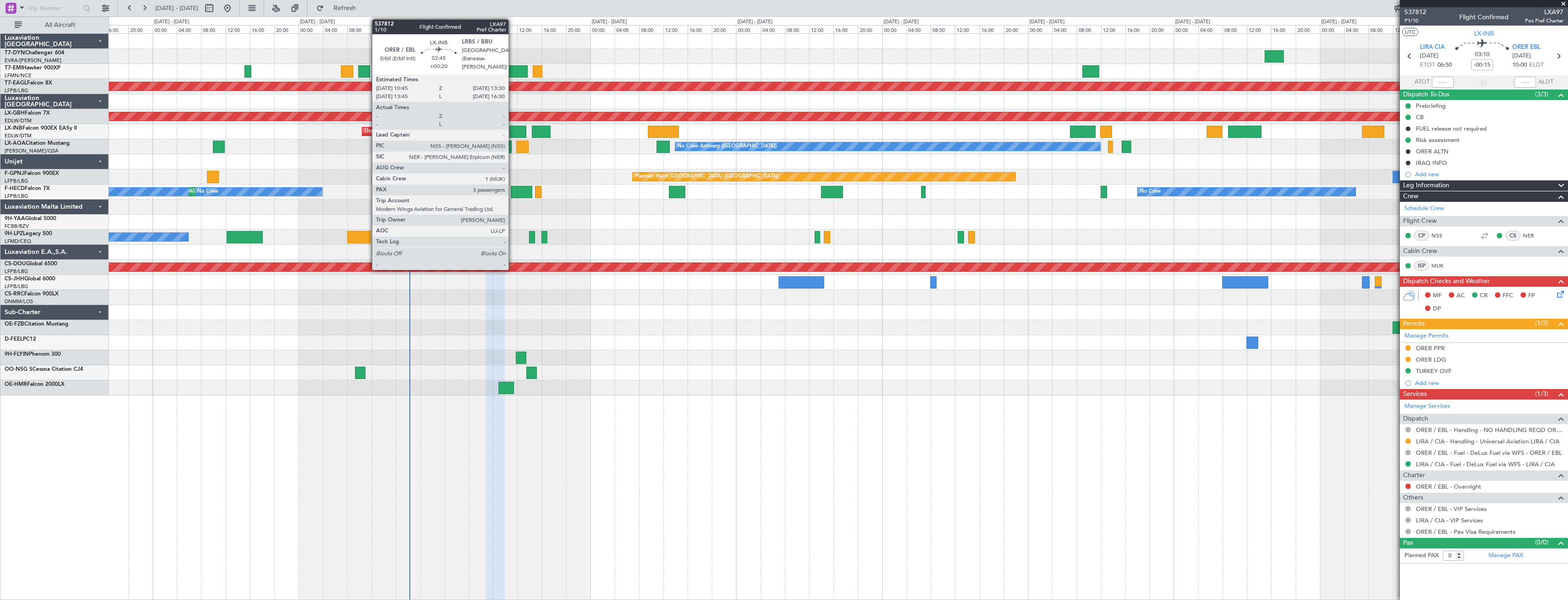
click at [513, 133] on div at bounding box center [518, 131] width 17 height 12
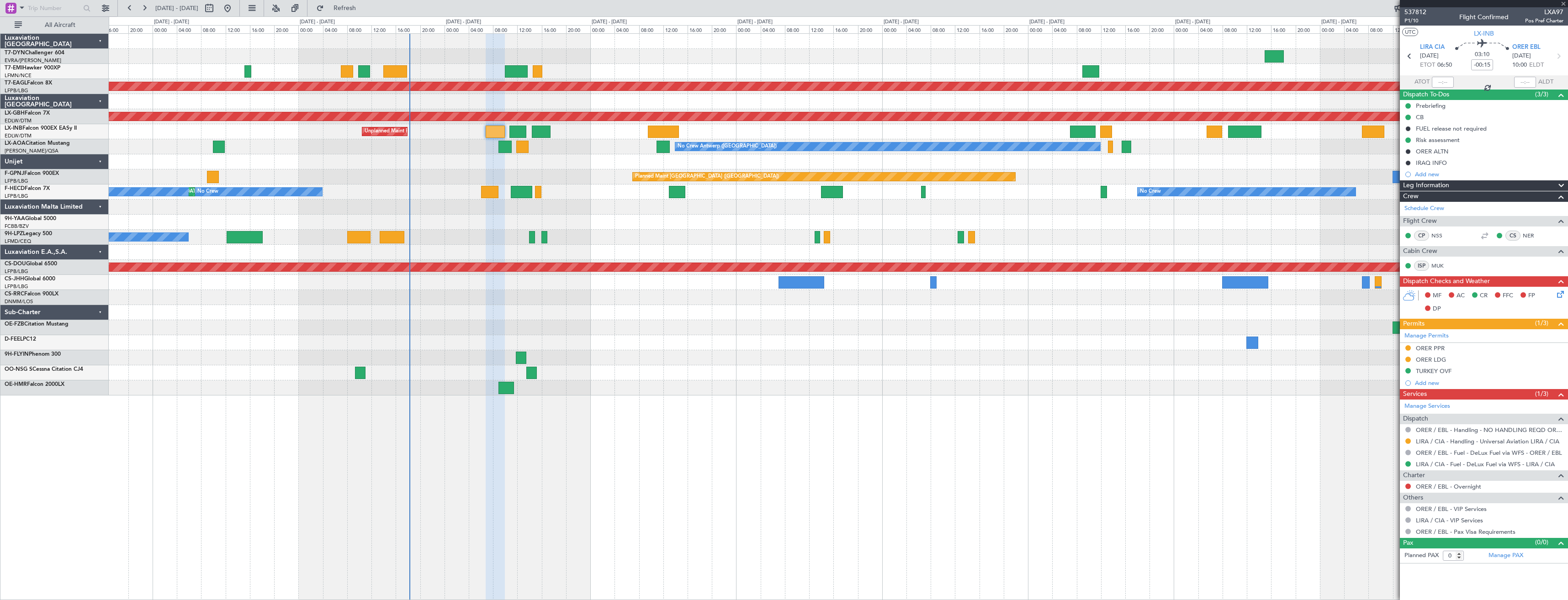
type input "+00:20"
type input "3"
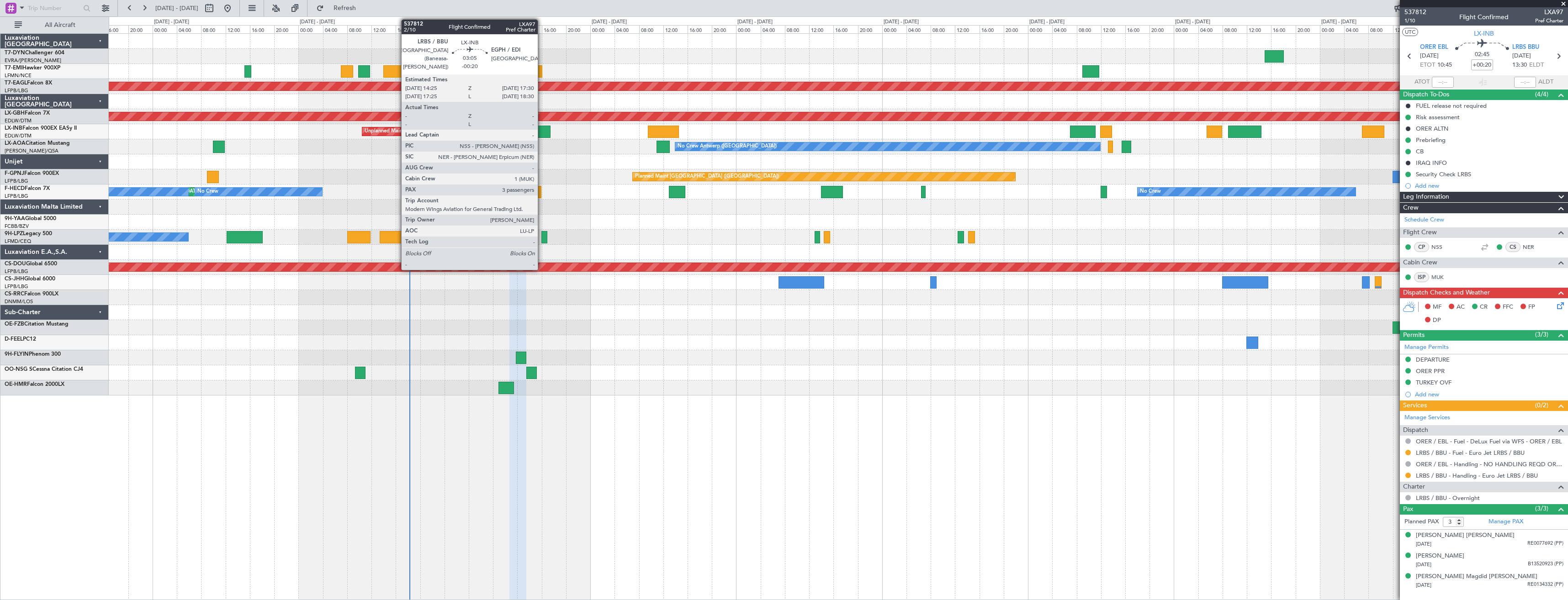
click at [542, 136] on div at bounding box center [542, 131] width 19 height 12
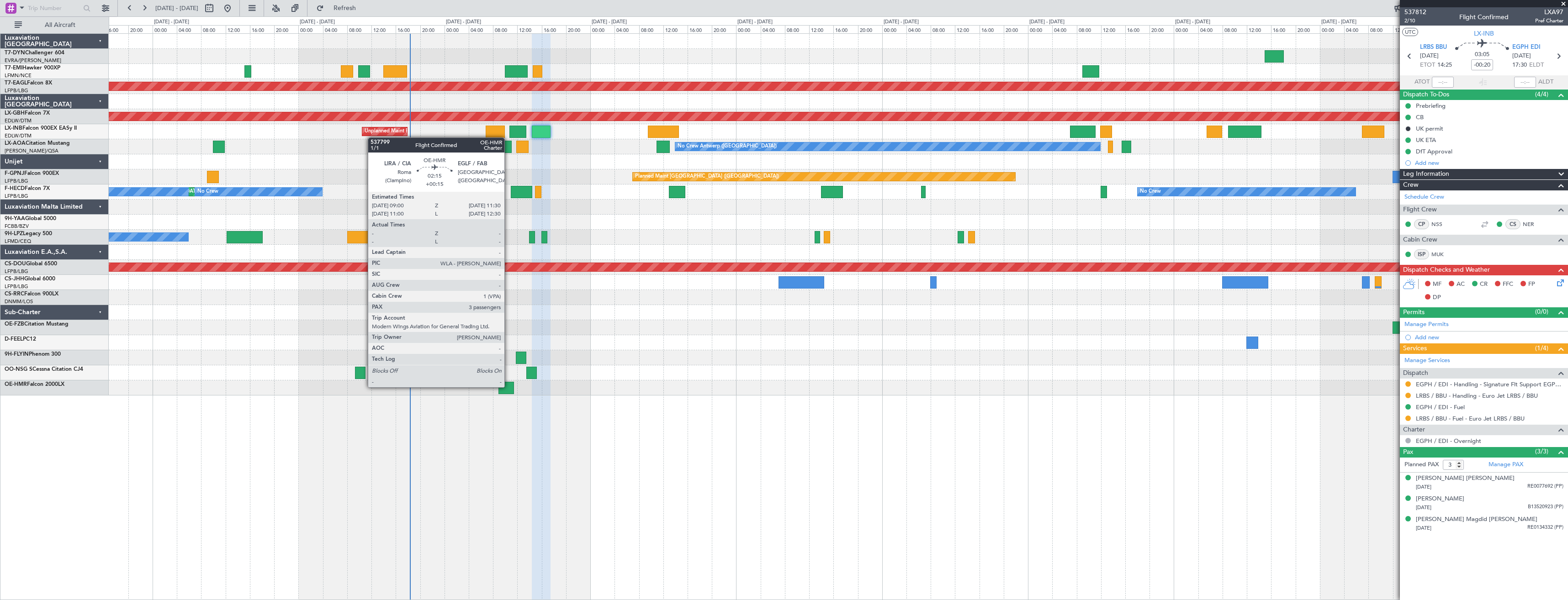
click at [508, 386] on div at bounding box center [506, 388] width 16 height 12
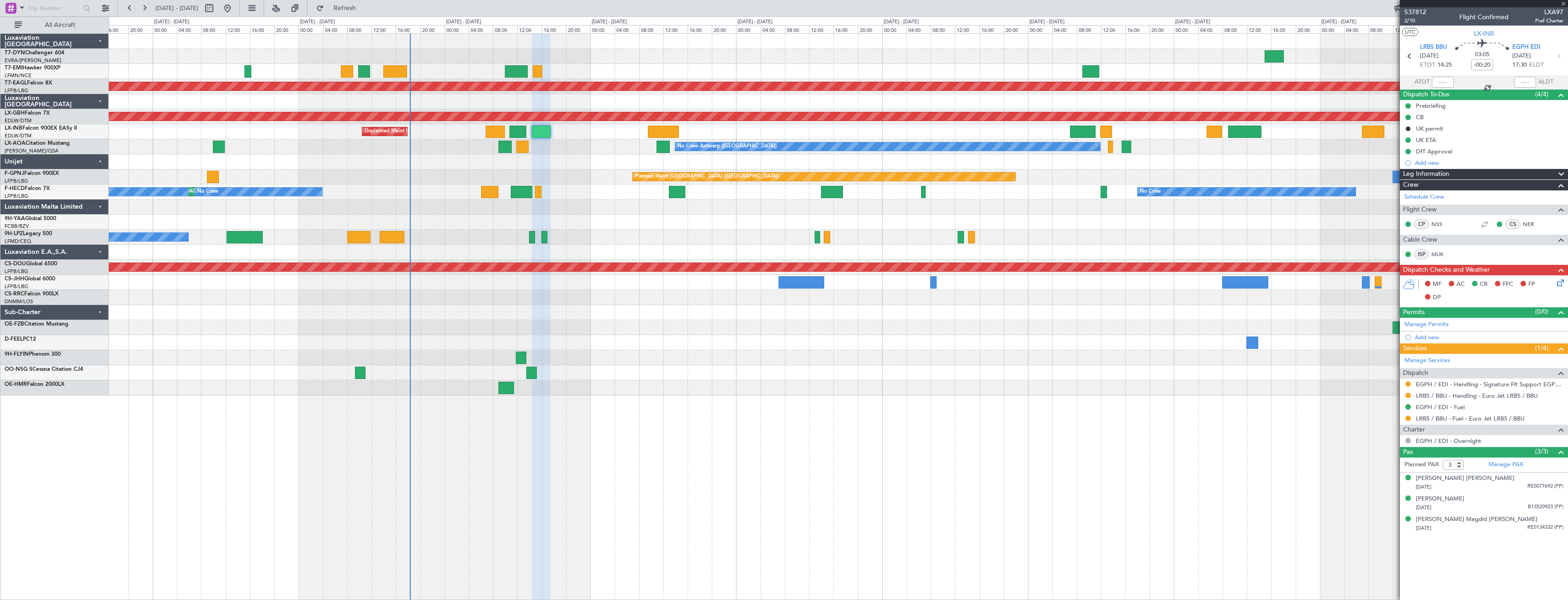
type input "+00:15"
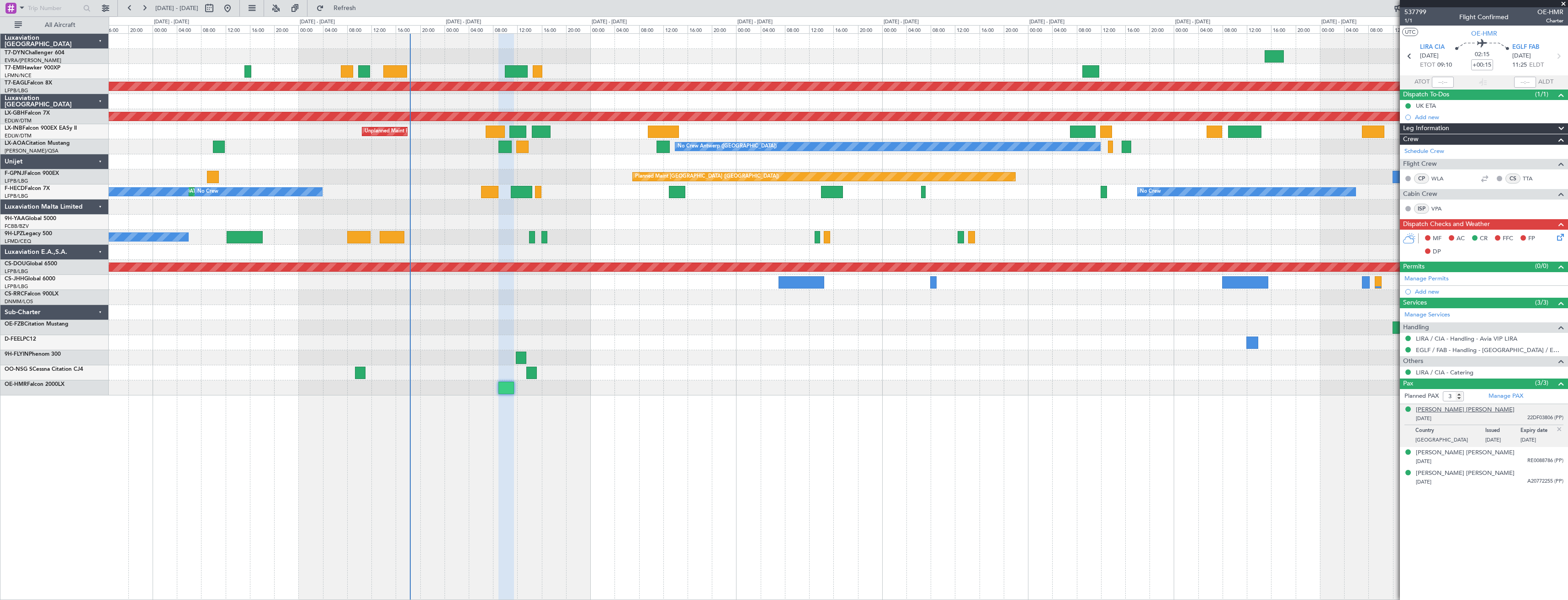
click at [1471, 408] on div "[PERSON_NAME] [PERSON_NAME]" at bounding box center [1465, 410] width 99 height 9
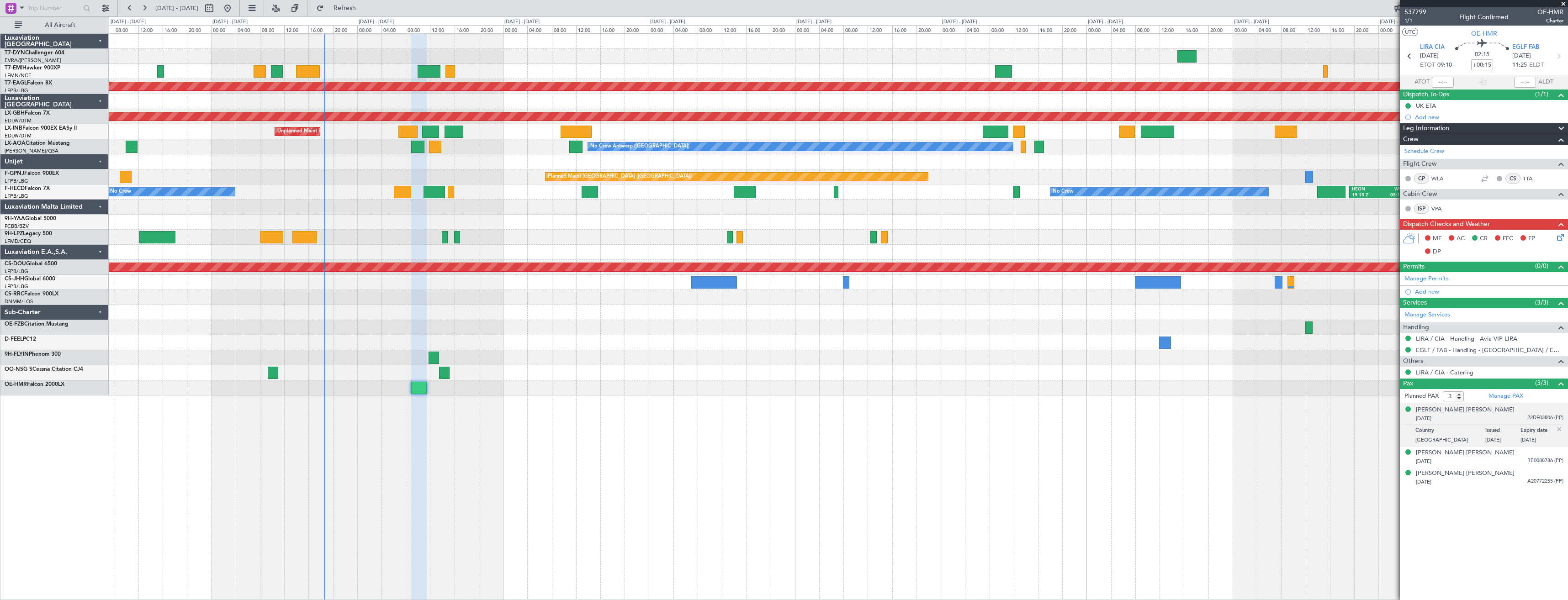
click at [503, 203] on div at bounding box center [838, 207] width 1459 height 15
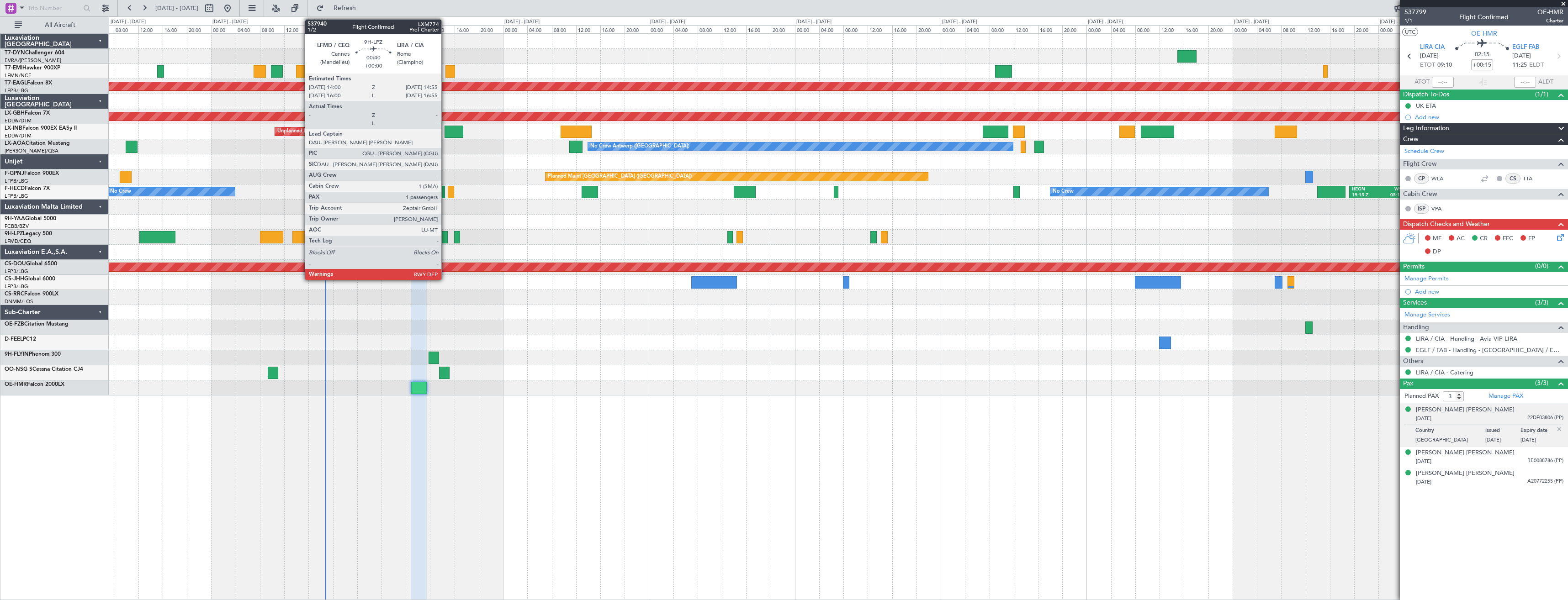
click at [446, 237] on div at bounding box center [445, 237] width 6 height 12
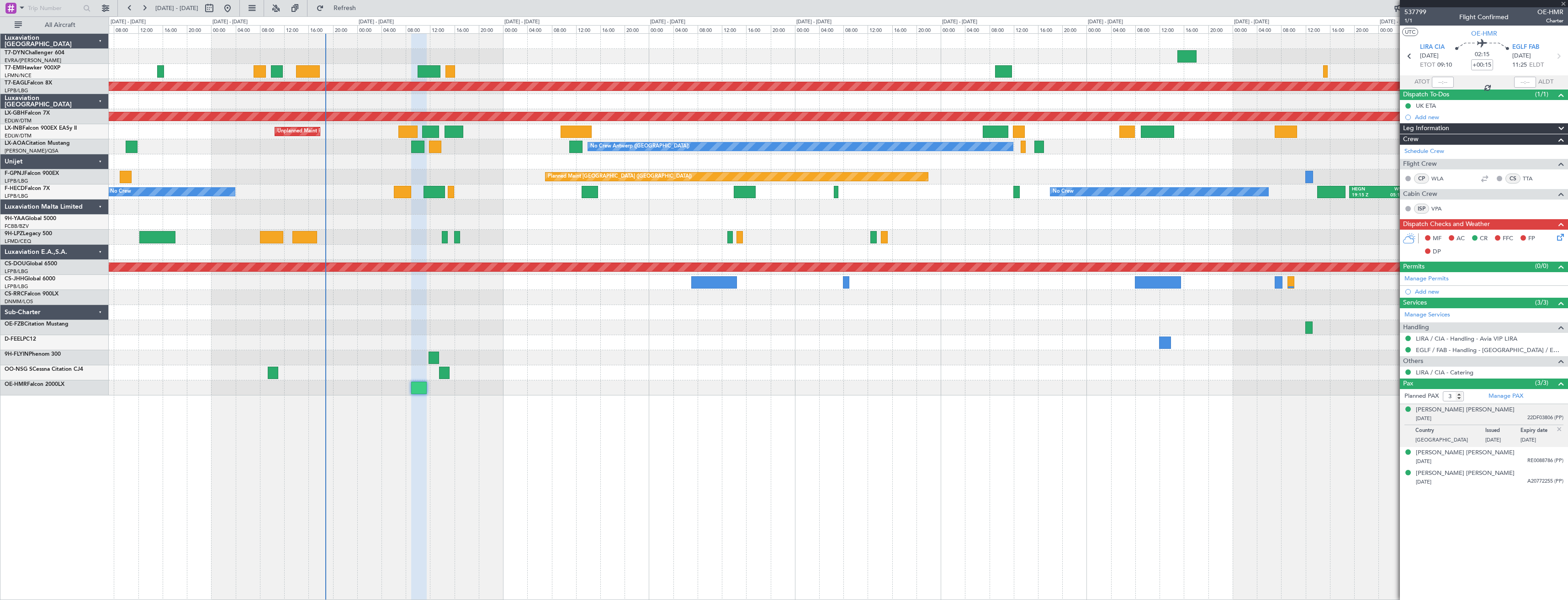
type input "1"
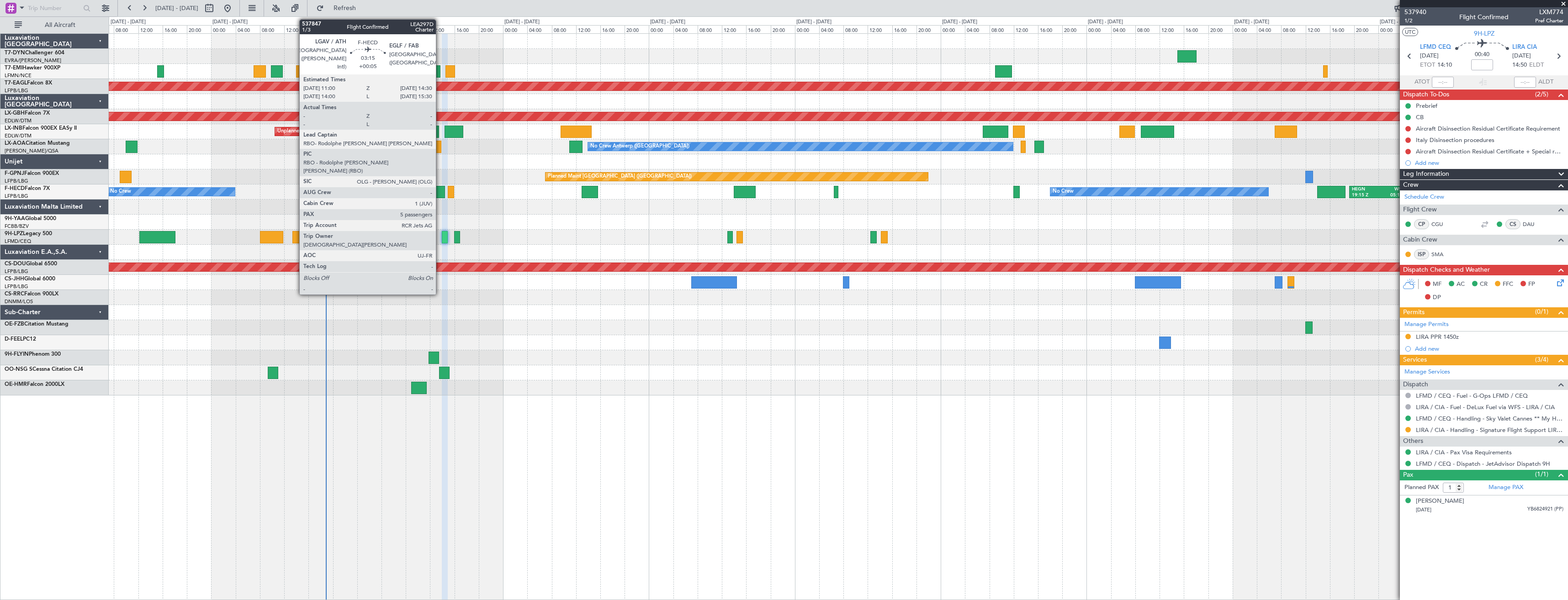
click at [440, 194] on div at bounding box center [434, 192] width 21 height 12
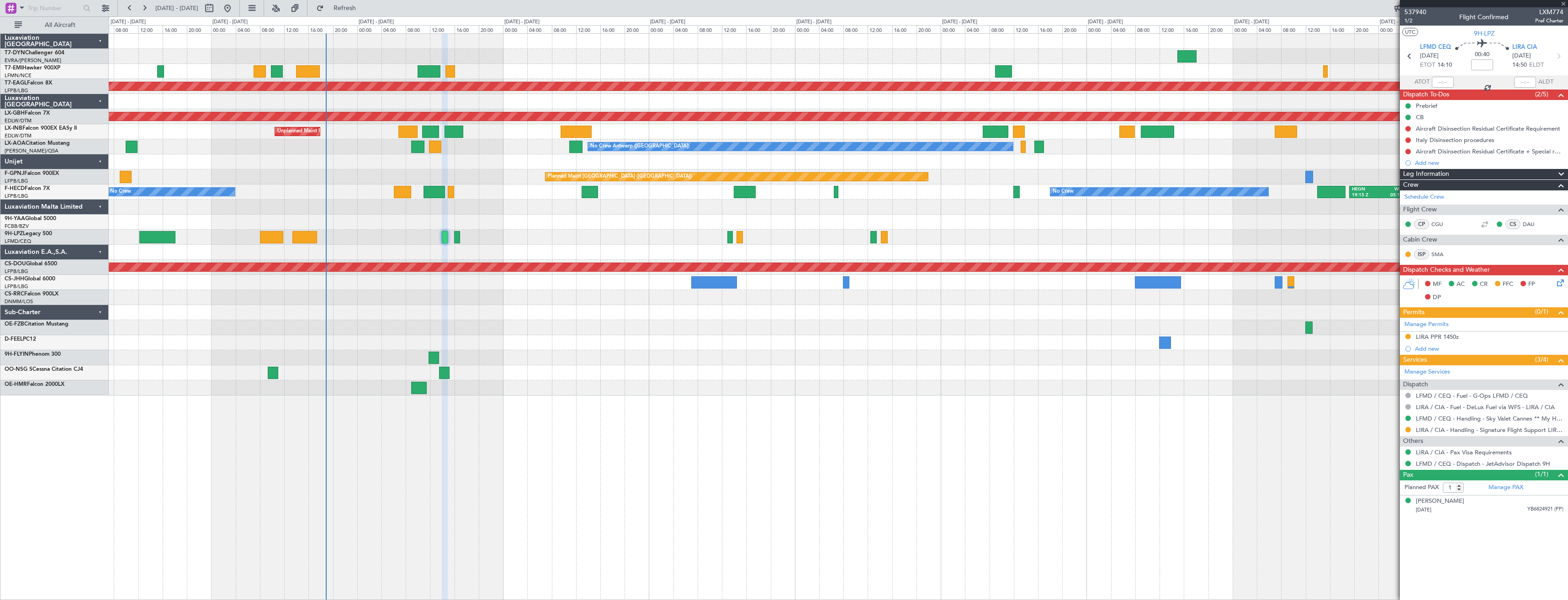
type input "+00:05"
type input "5"
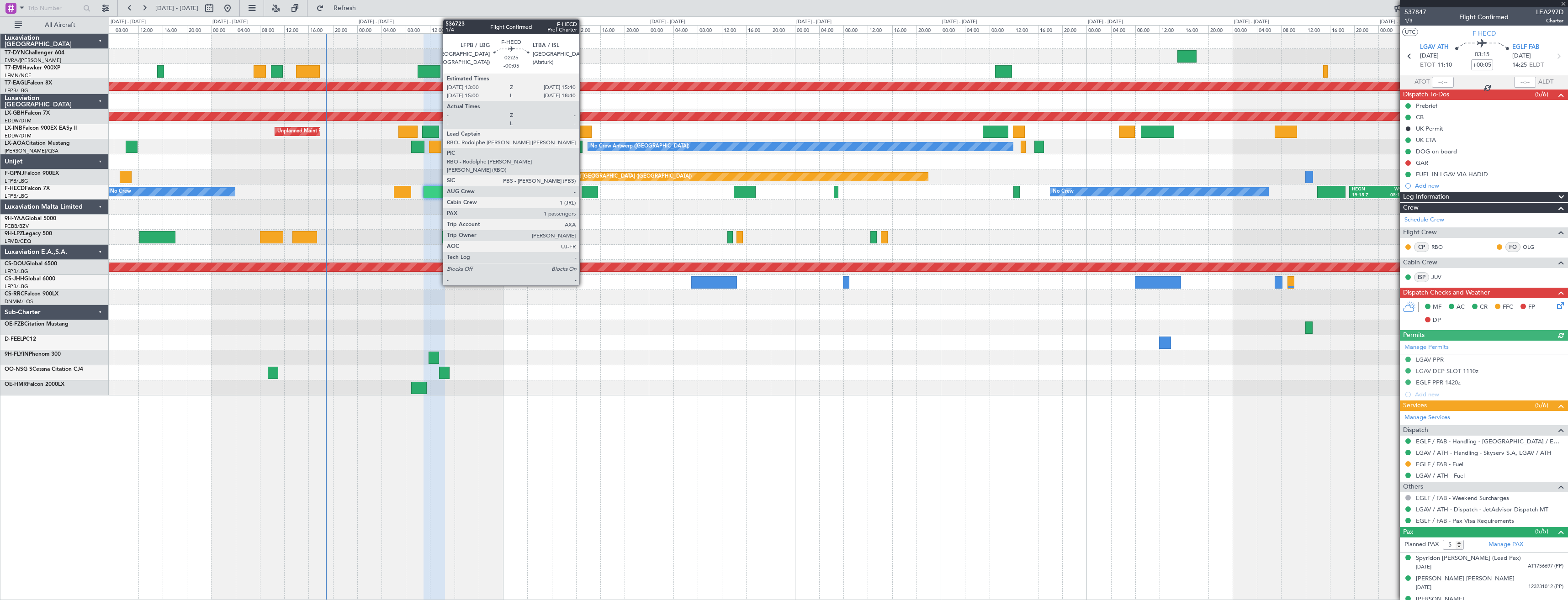
click at [583, 195] on div at bounding box center [589, 192] width 16 height 12
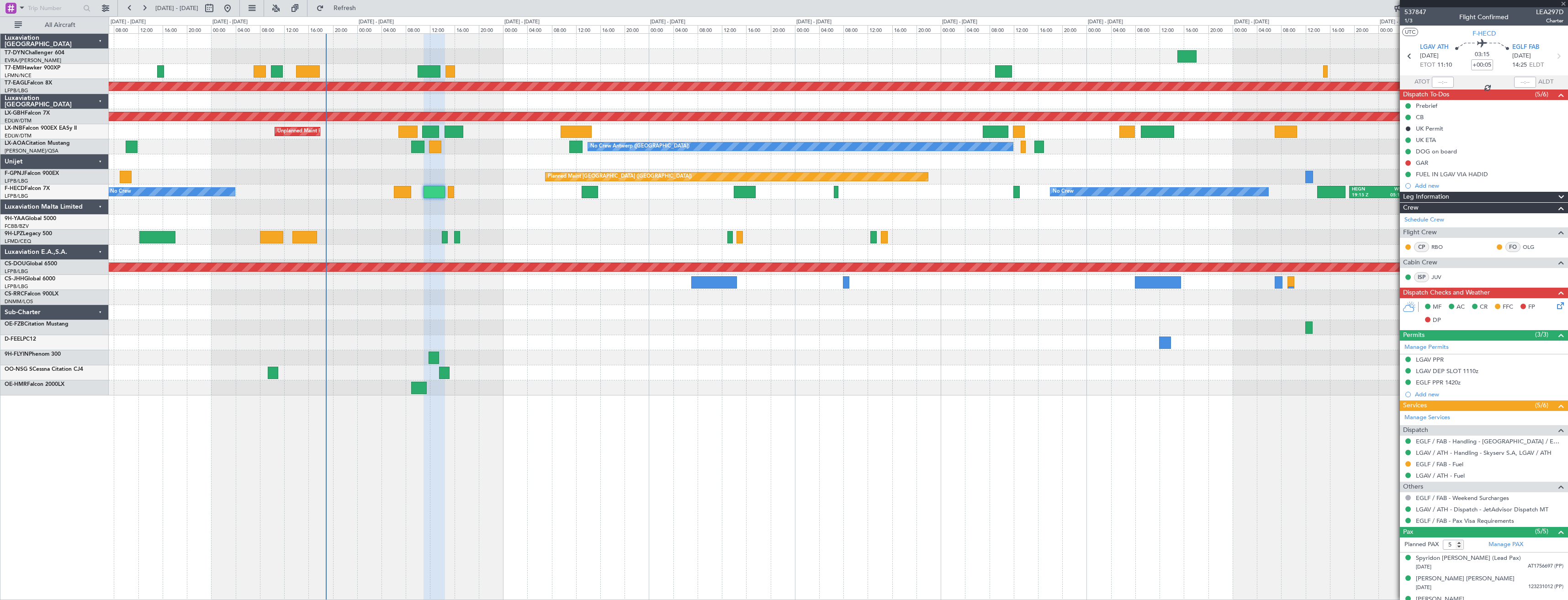
type input "-00:05"
type input "1"
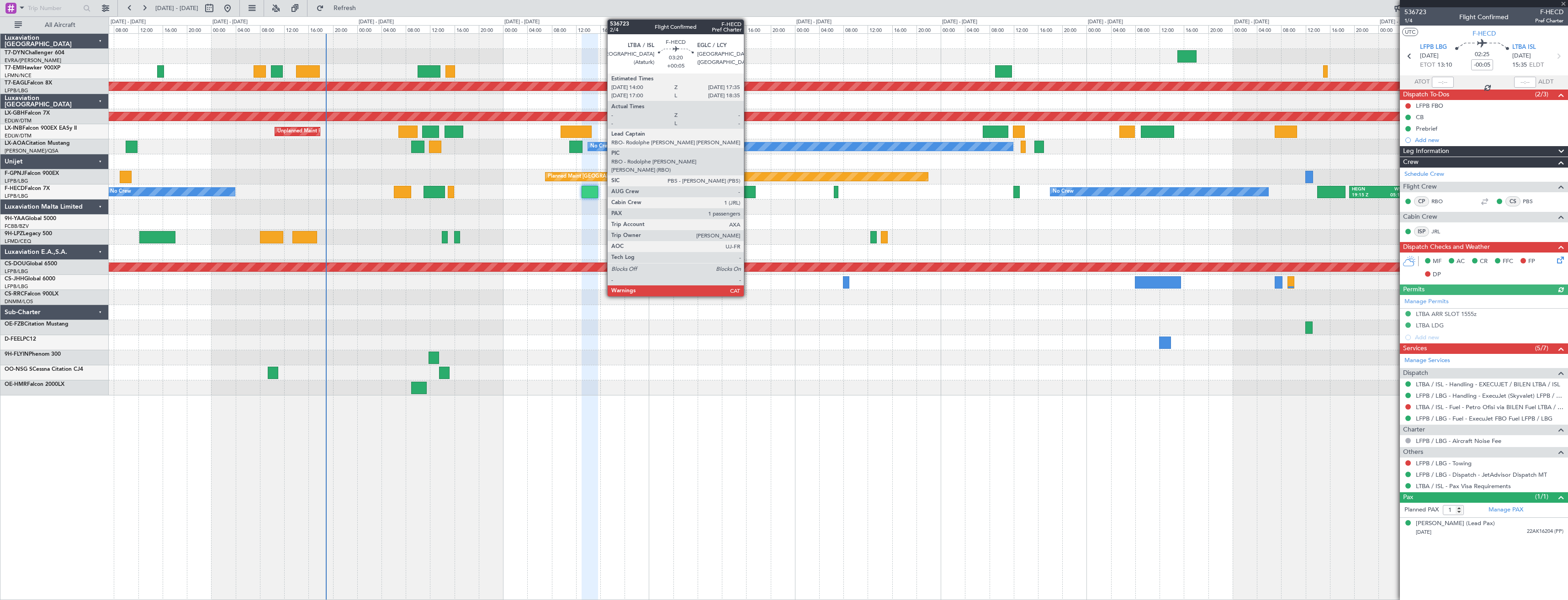
click at [748, 193] on div at bounding box center [744, 192] width 22 height 12
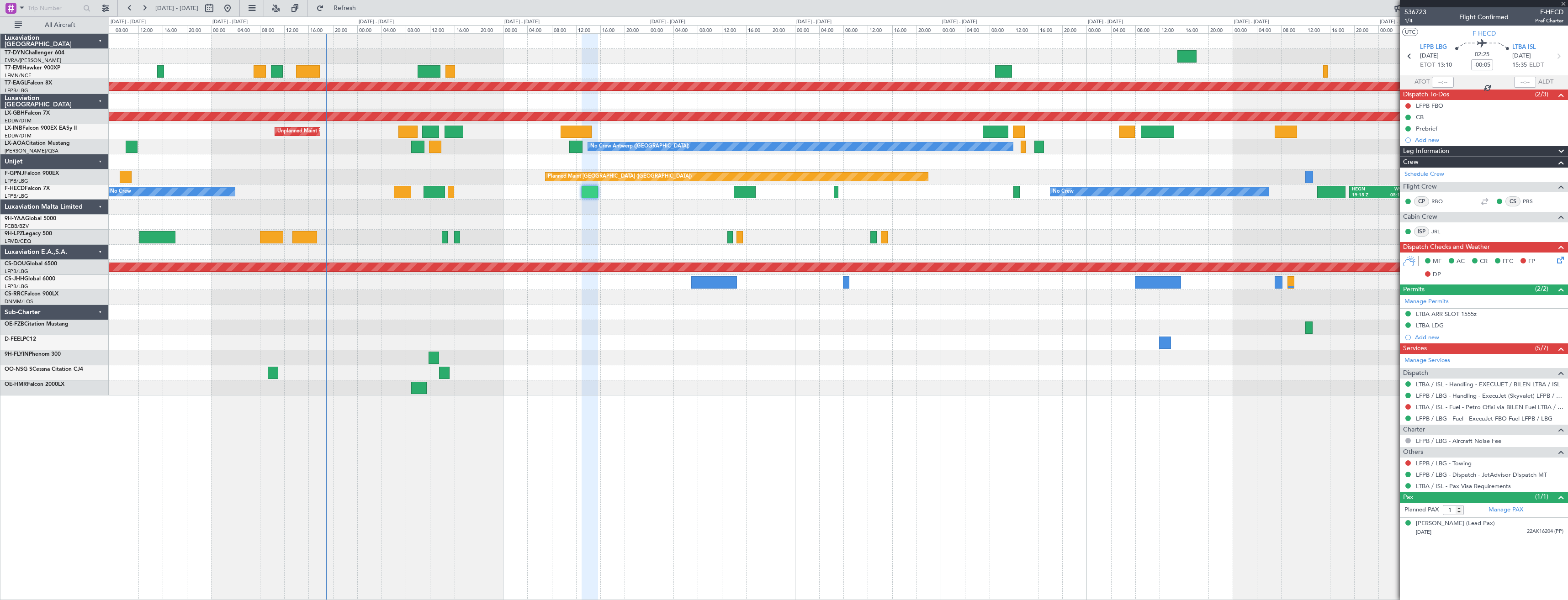
type input "+00:05"
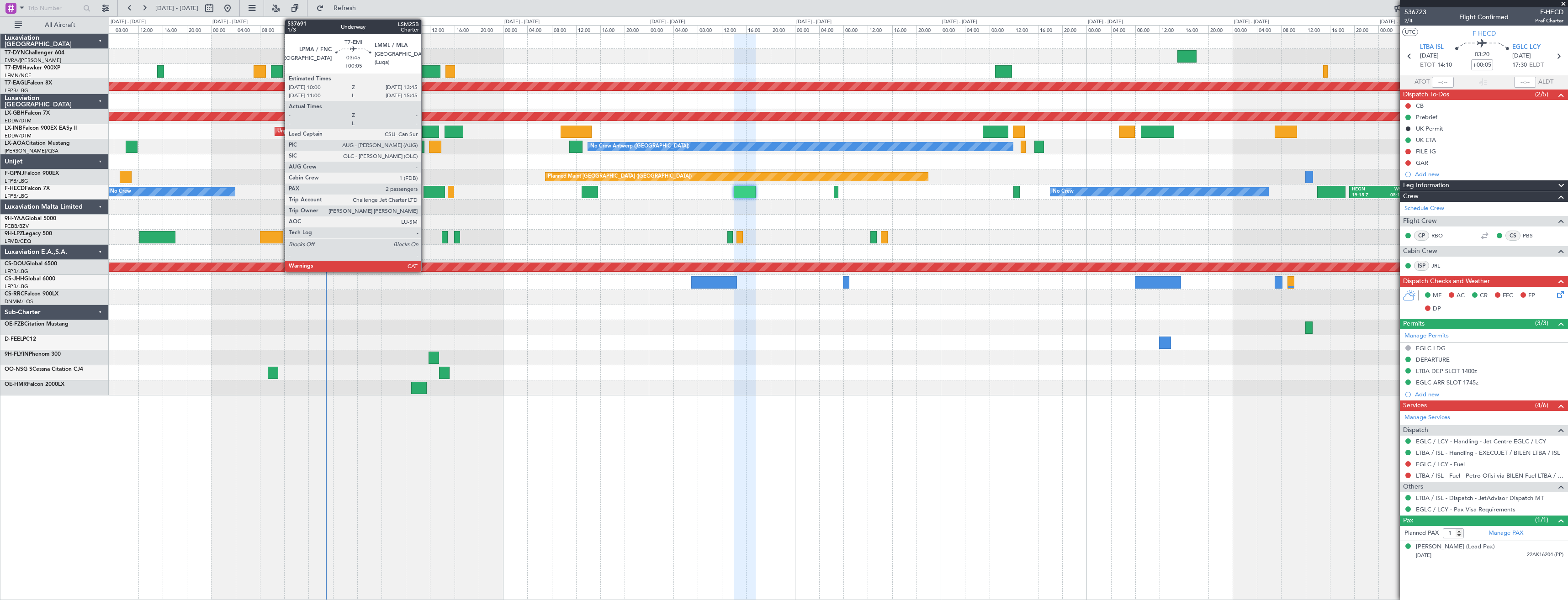
click at [425, 69] on div at bounding box center [429, 71] width 23 height 12
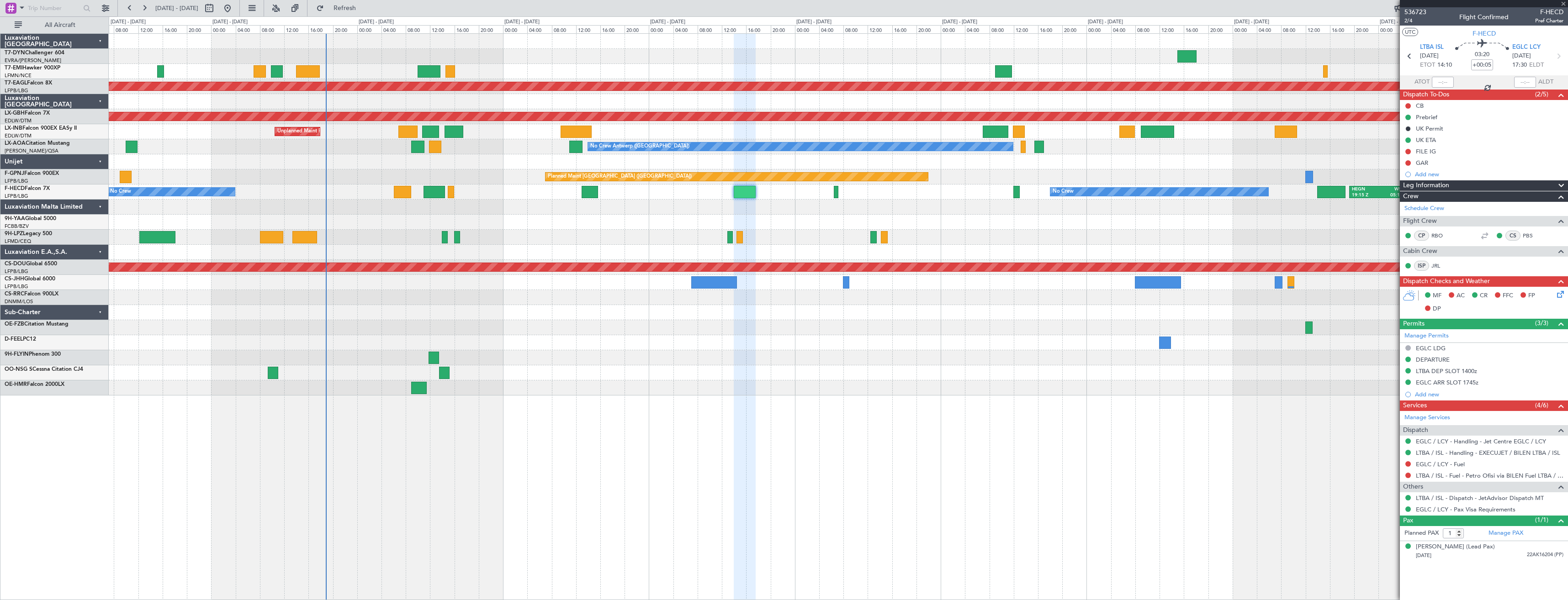
type input "2"
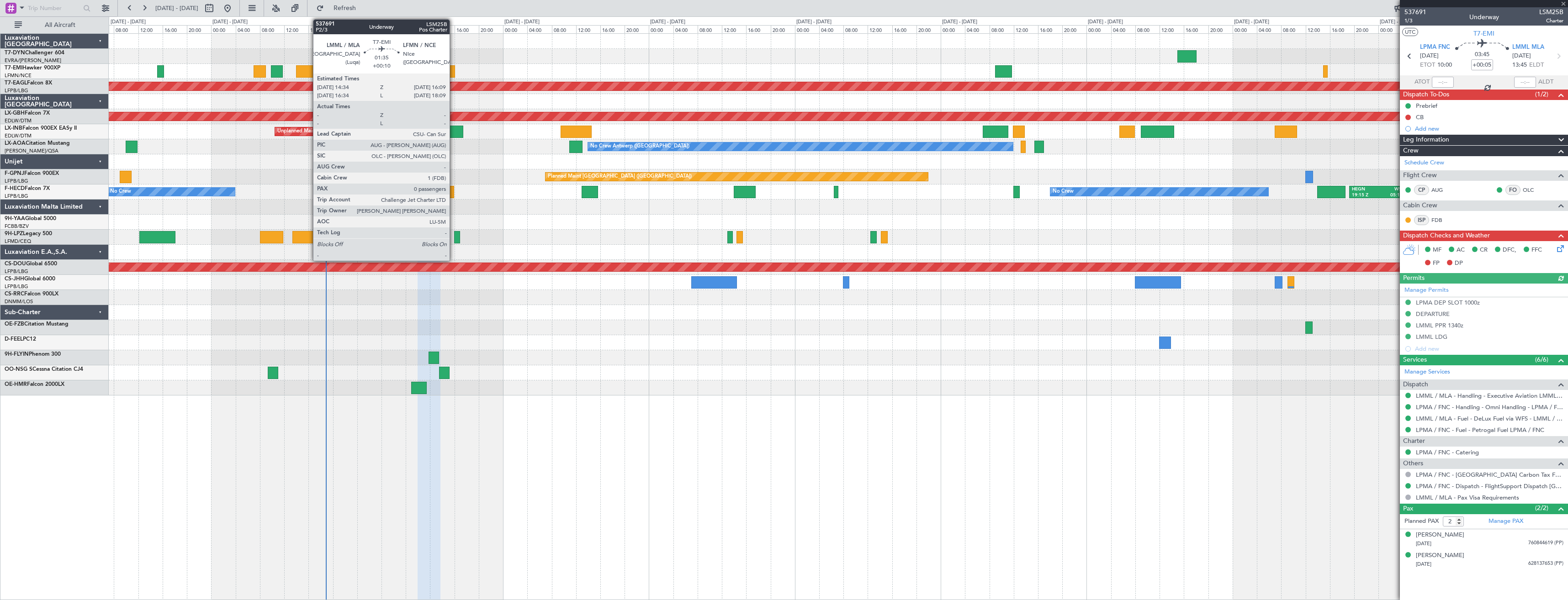
click at [453, 71] on div at bounding box center [450, 71] width 10 height 12
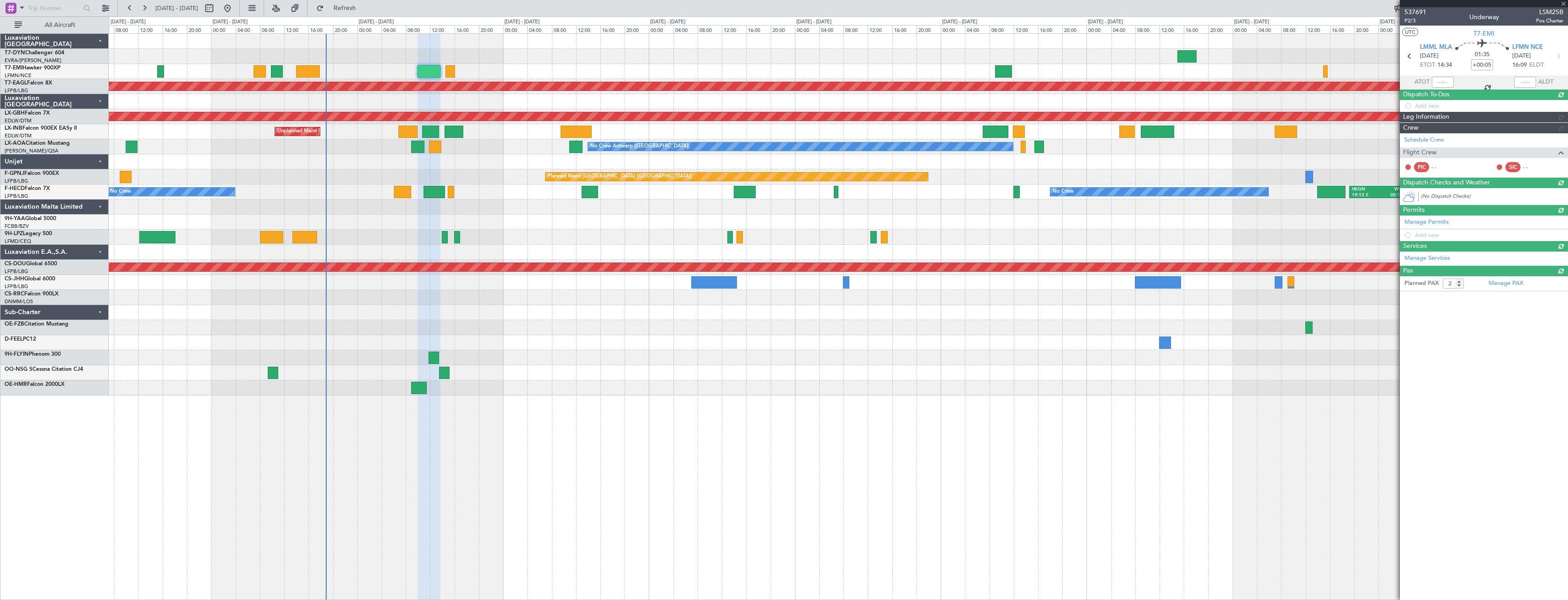
type input "+00:10"
type input "0"
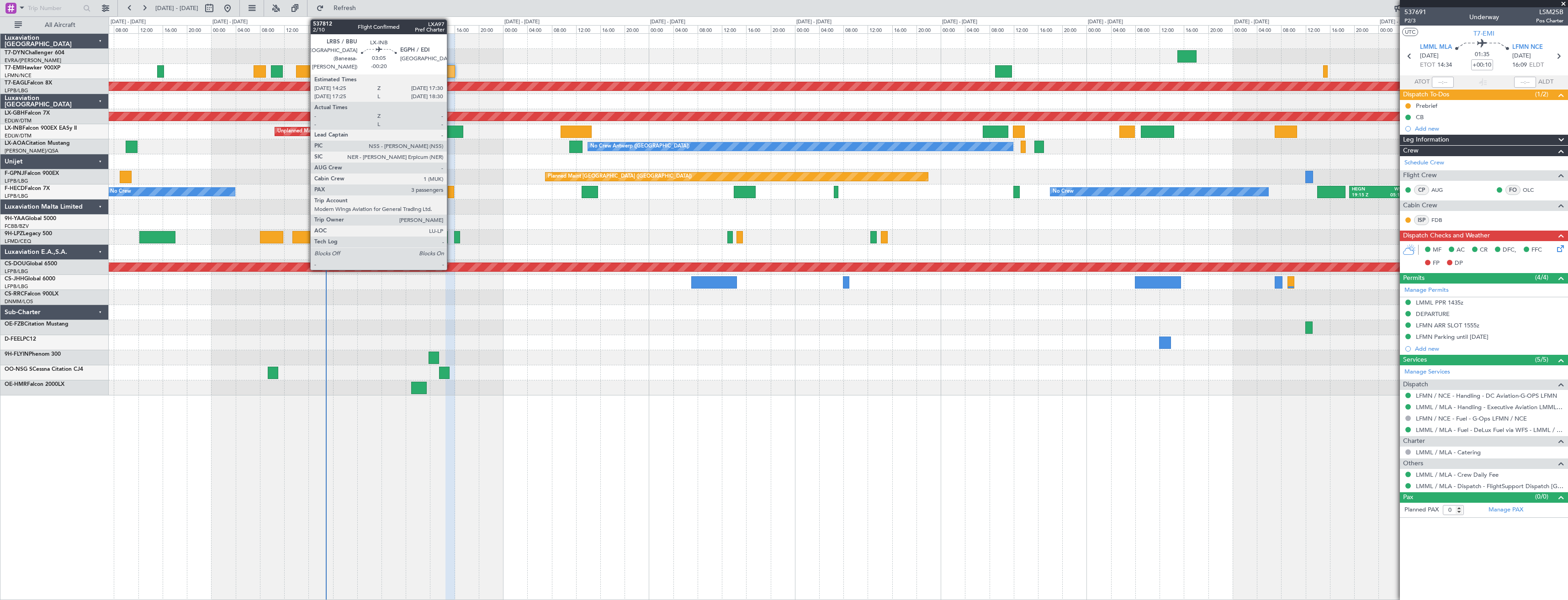
click at [452, 128] on div at bounding box center [454, 131] width 19 height 12
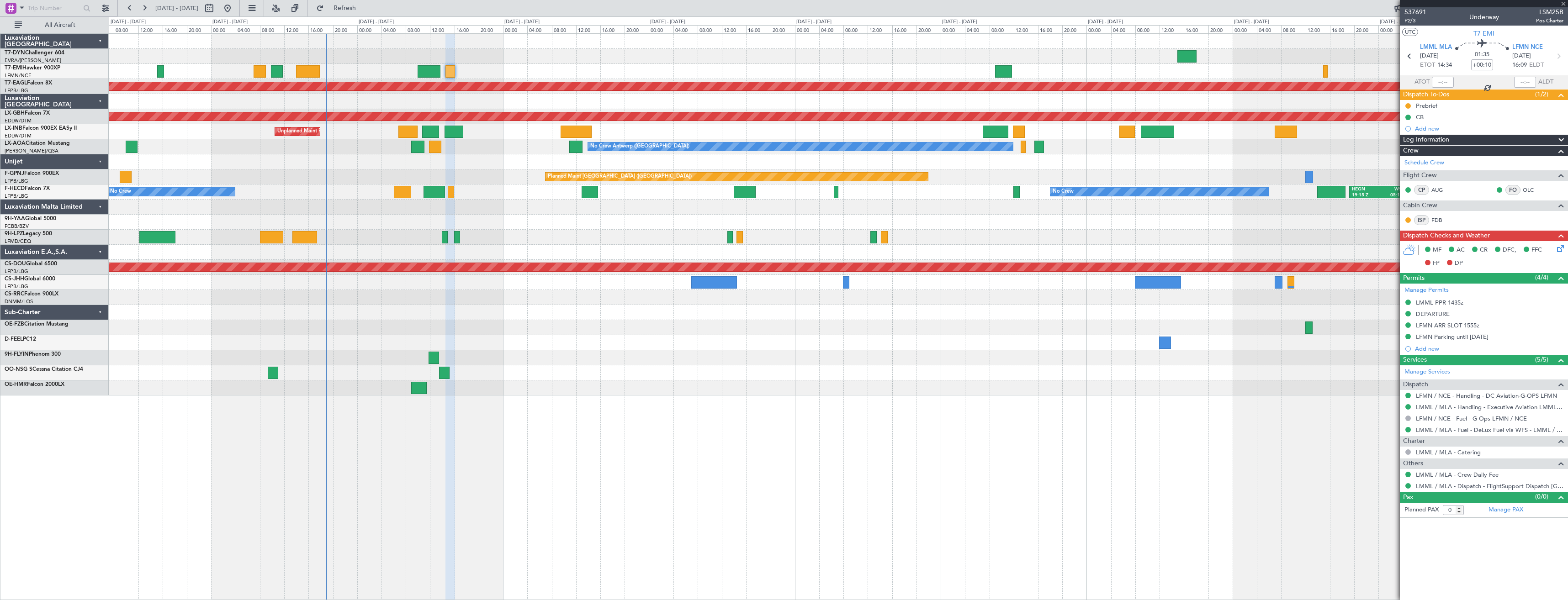
type input "-00:20"
type input "3"
